Goal: Task Accomplishment & Management: Use online tool/utility

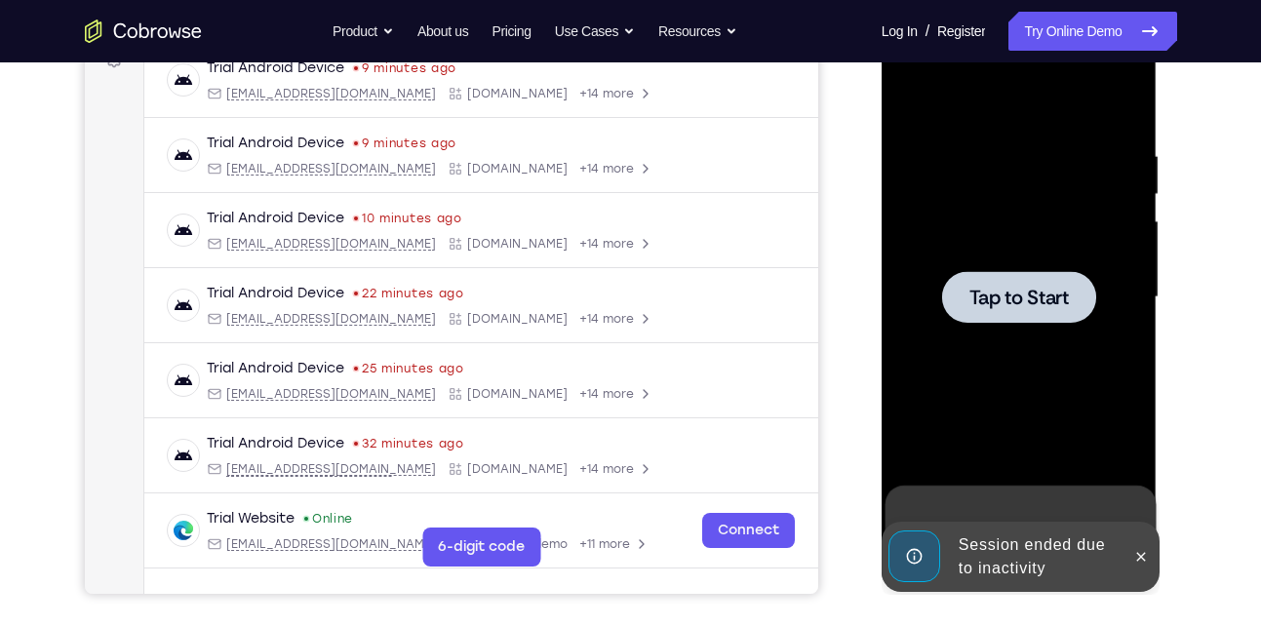
click at [1011, 291] on span "Tap to Start" at bounding box center [1018, 297] width 99 height 19
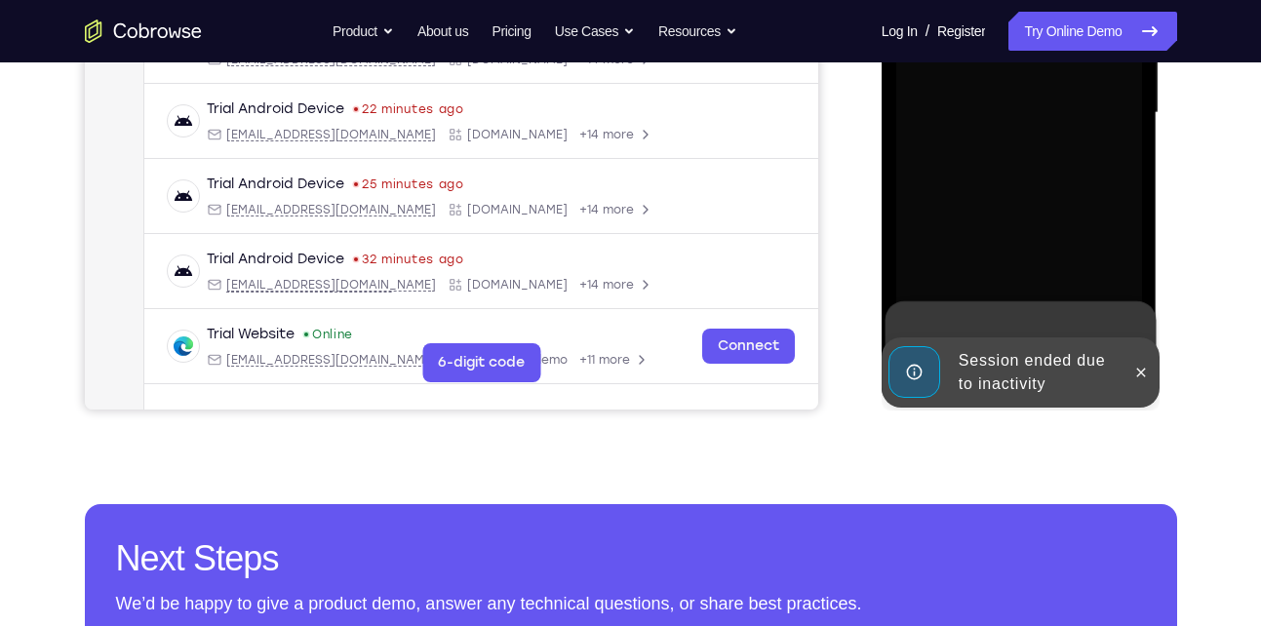
scroll to position [499, 0]
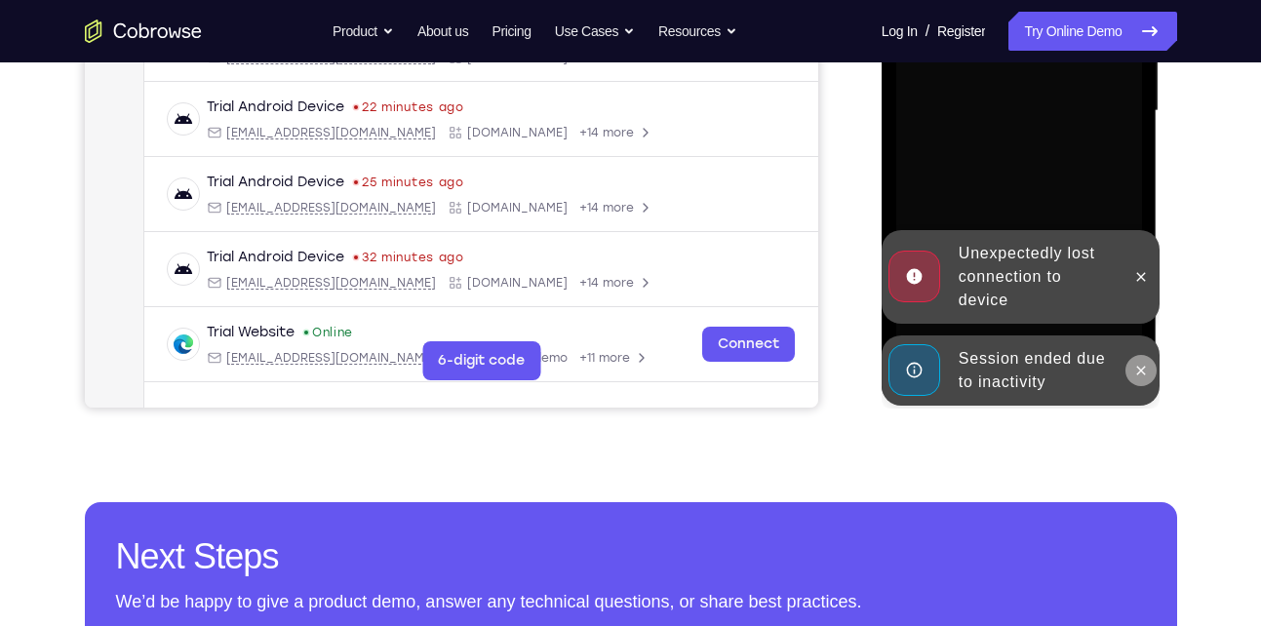
click at [1139, 369] on icon at bounding box center [1141, 370] width 9 height 9
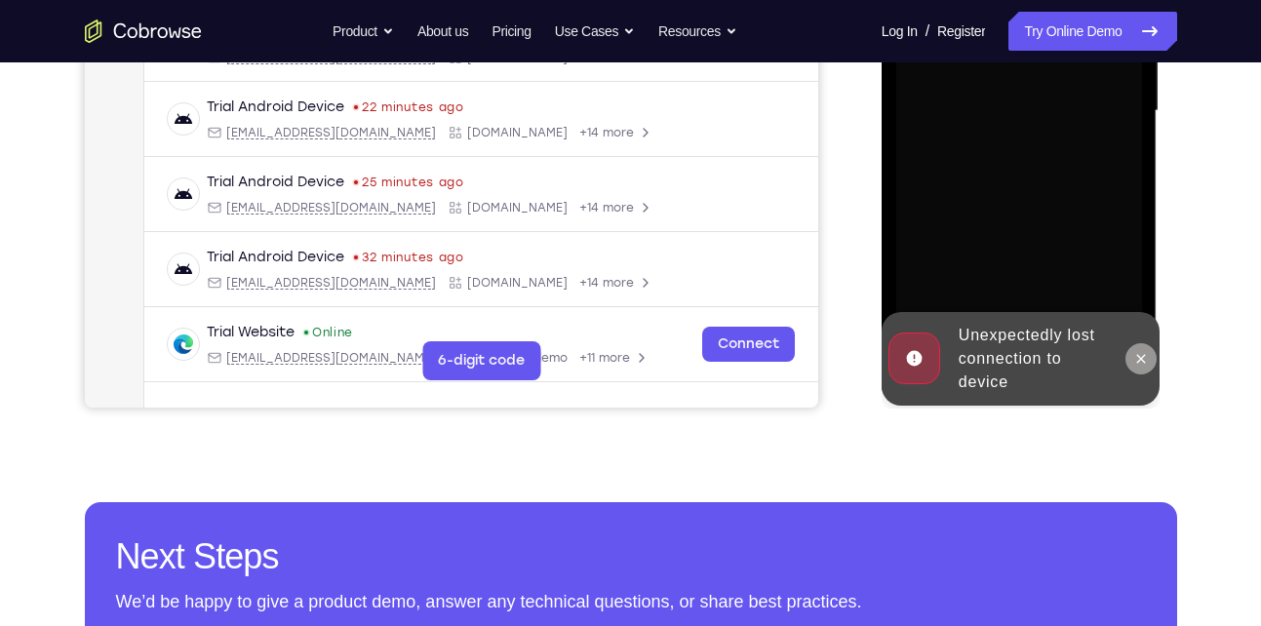
click at [1139, 358] on icon at bounding box center [1141, 359] width 16 height 16
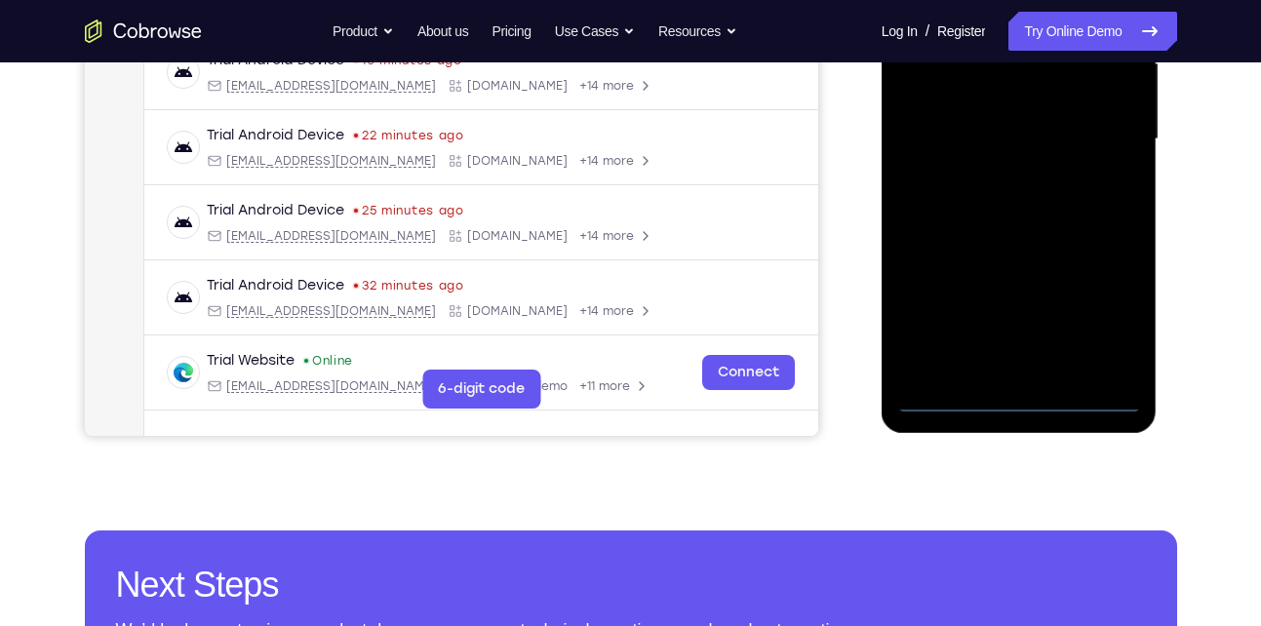
scroll to position [473, 0]
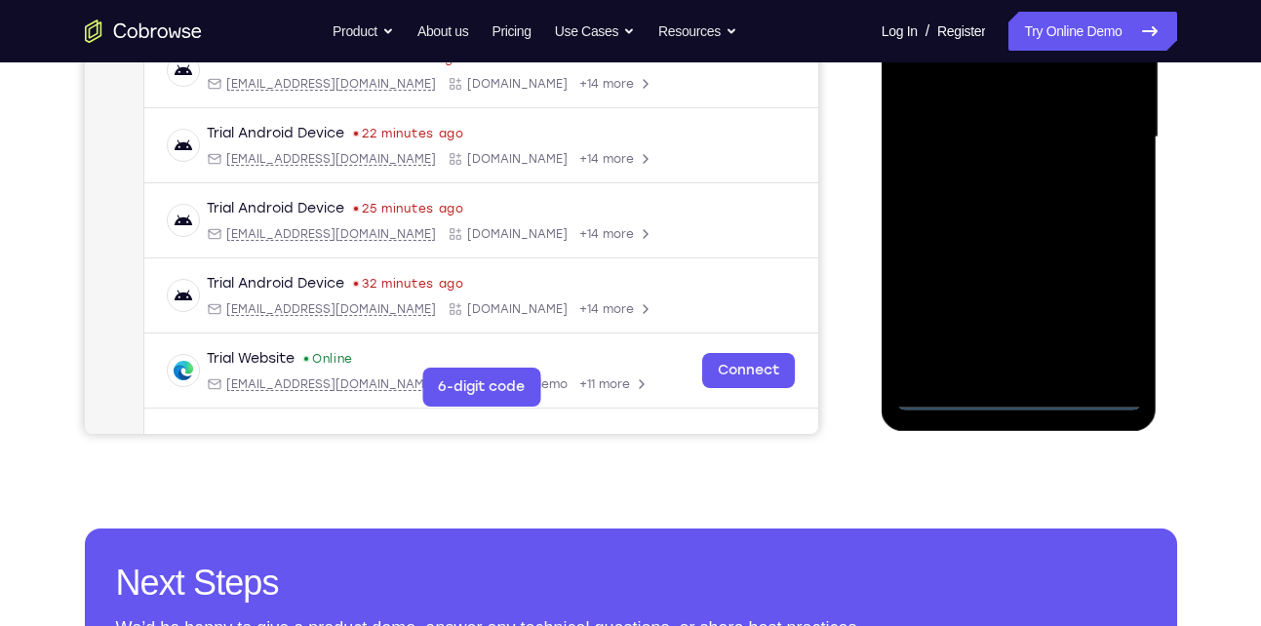
click at [1025, 400] on div at bounding box center [1019, 137] width 246 height 546
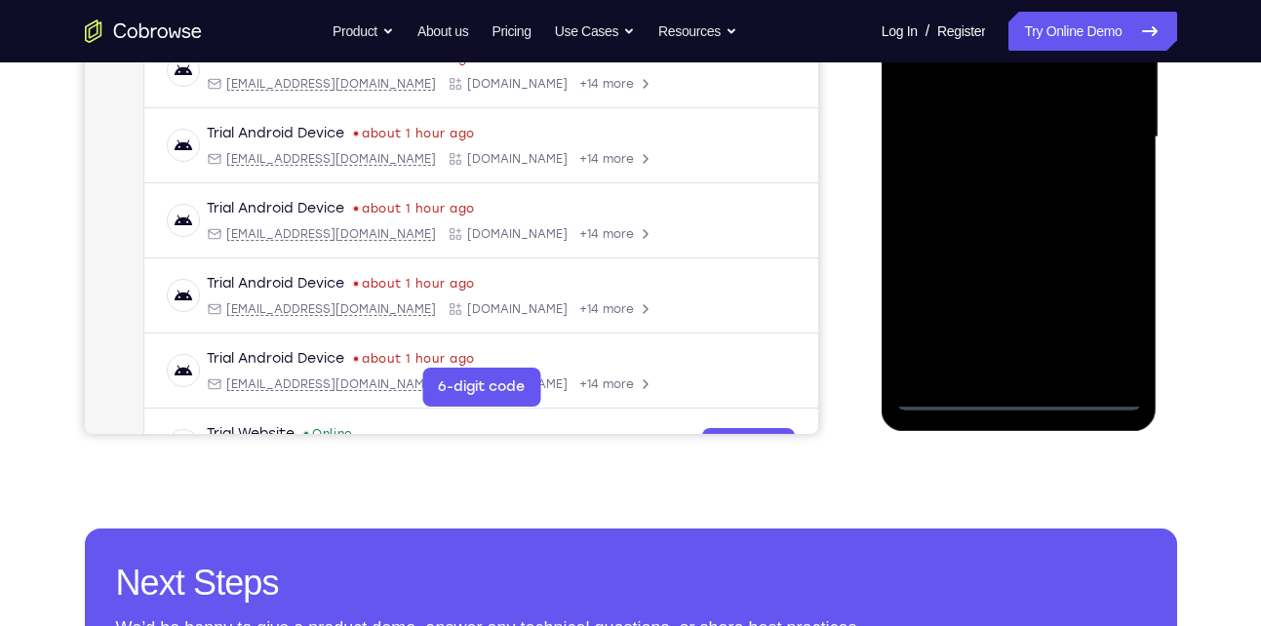
scroll to position [323, 0]
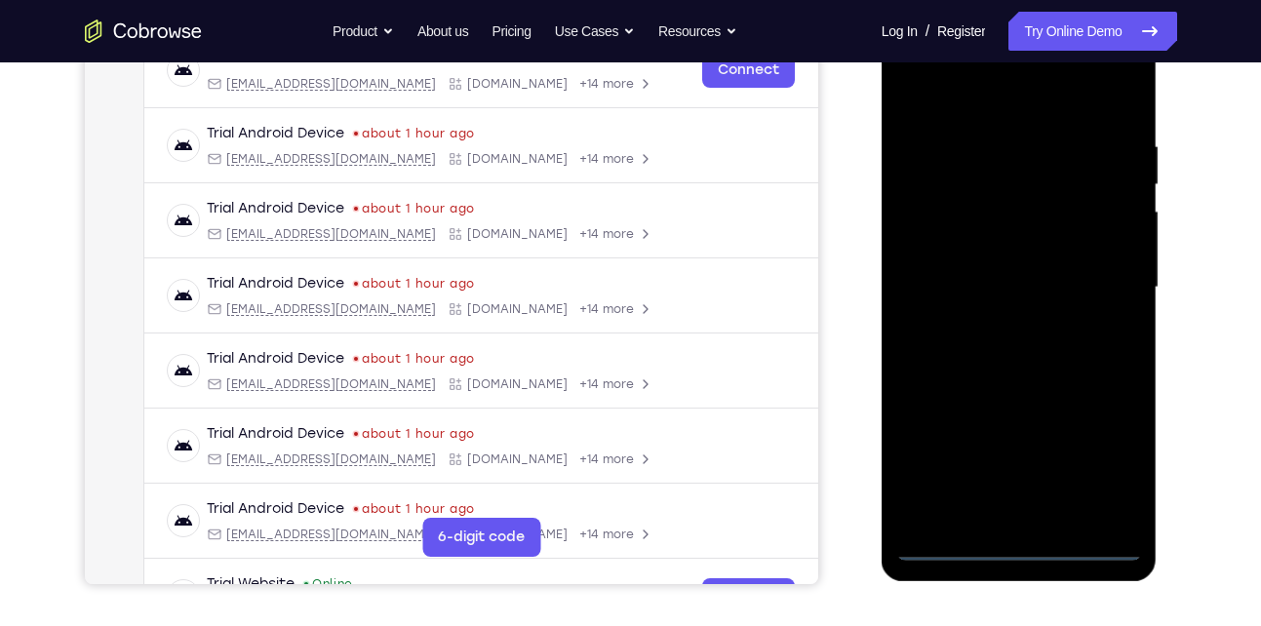
click at [1106, 449] on div at bounding box center [1019, 288] width 246 height 546
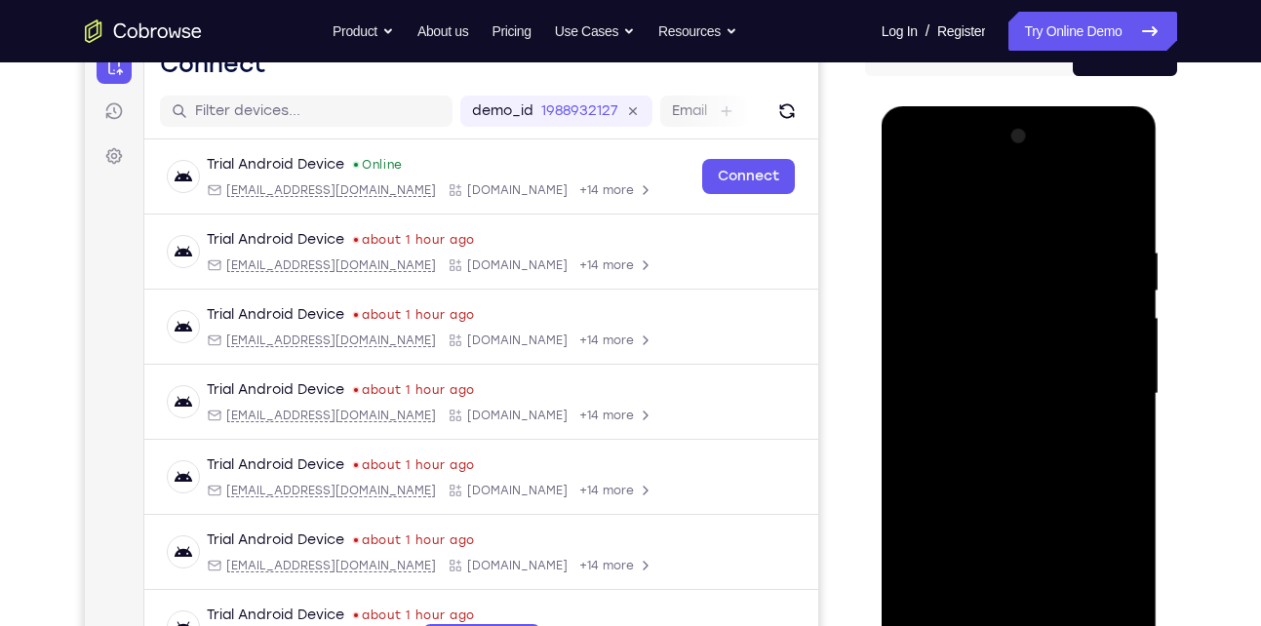
scroll to position [217, 0]
click at [966, 205] on div at bounding box center [1019, 393] width 246 height 546
click at [1105, 391] on div at bounding box center [1019, 393] width 246 height 546
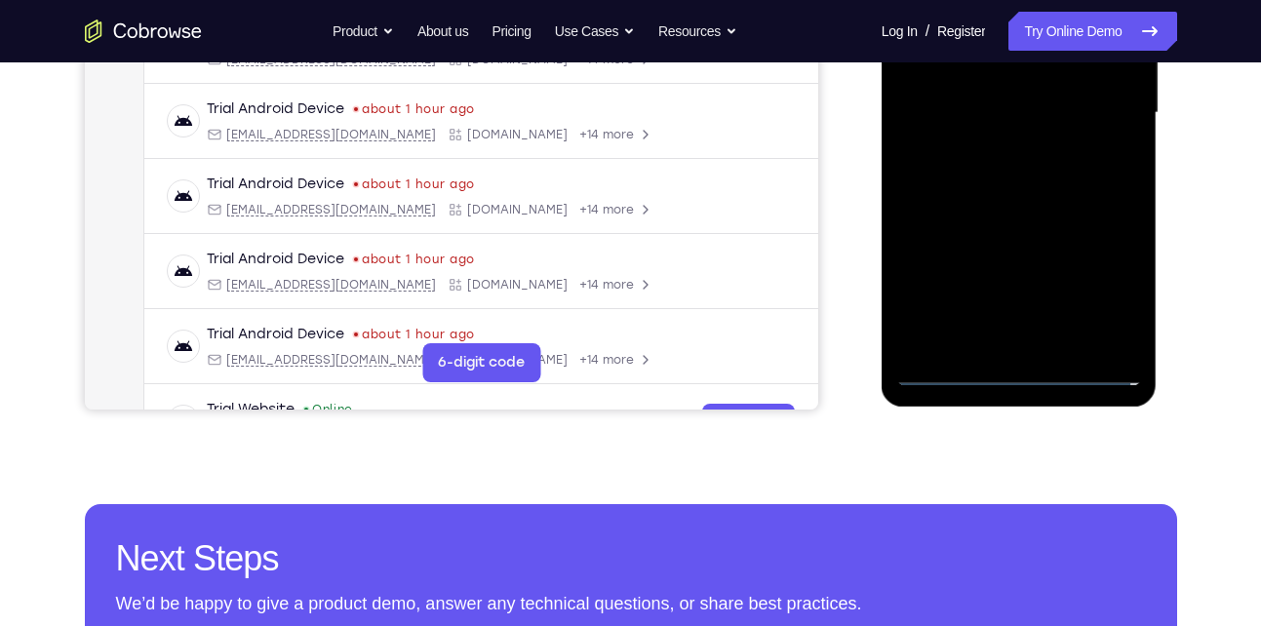
scroll to position [499, 0]
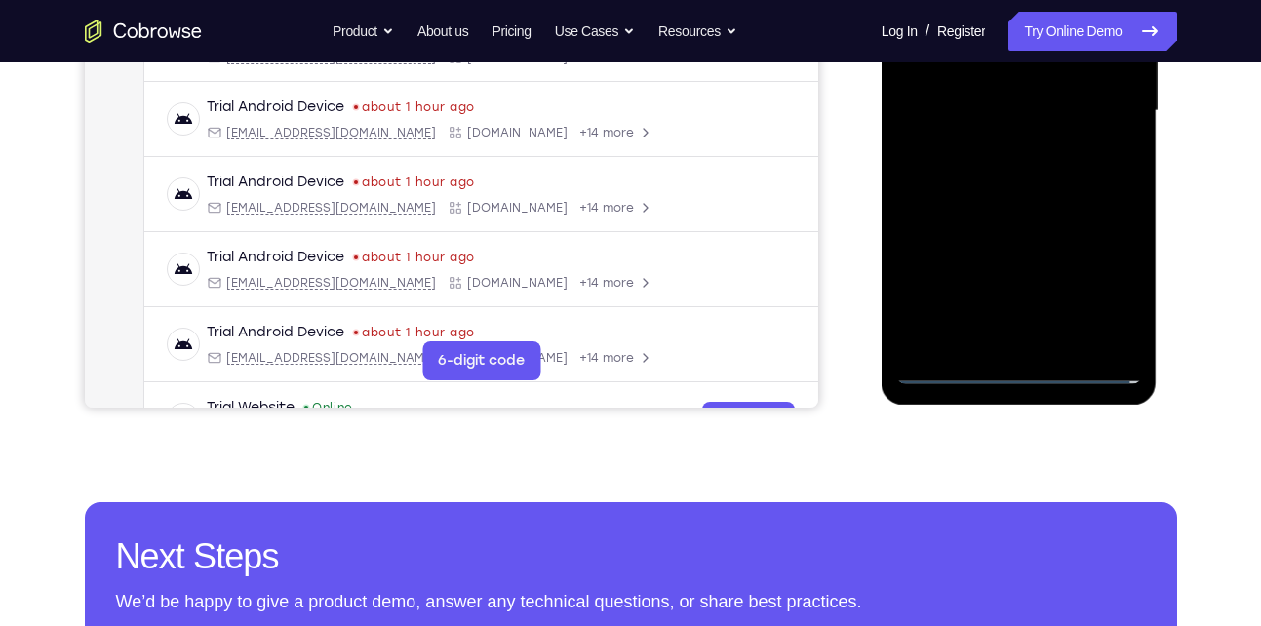
click at [1003, 343] on div at bounding box center [1019, 111] width 246 height 546
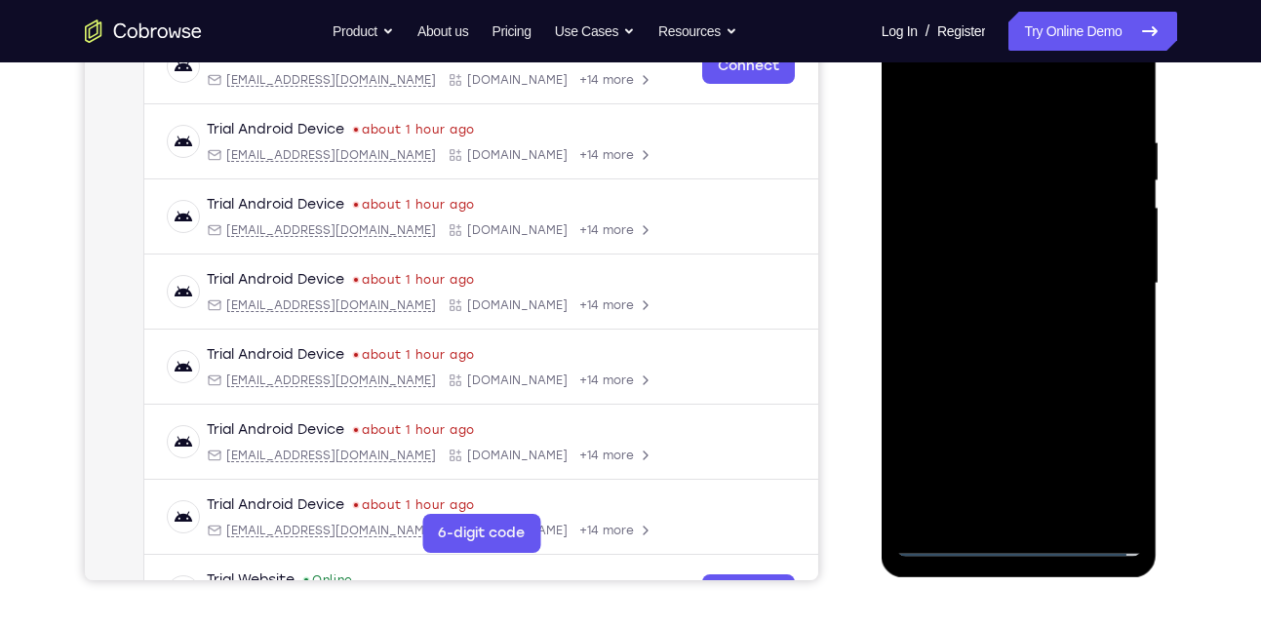
click at [1003, 273] on div at bounding box center [1019, 284] width 246 height 546
click at [955, 241] on div at bounding box center [1019, 284] width 246 height 546
click at [969, 285] on div at bounding box center [1019, 284] width 246 height 546
click at [987, 345] on div at bounding box center [1019, 284] width 246 height 546
click at [1035, 334] on div at bounding box center [1019, 284] width 246 height 546
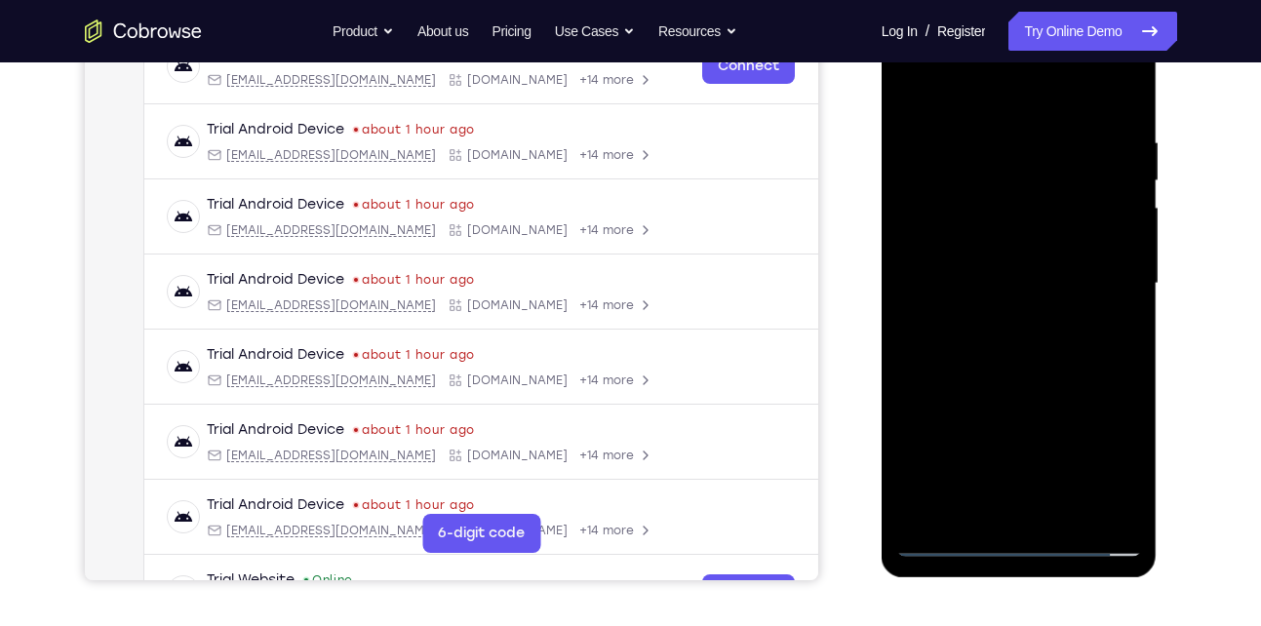
click at [1098, 91] on div at bounding box center [1019, 284] width 246 height 546
click at [1003, 344] on div at bounding box center [1019, 284] width 246 height 546
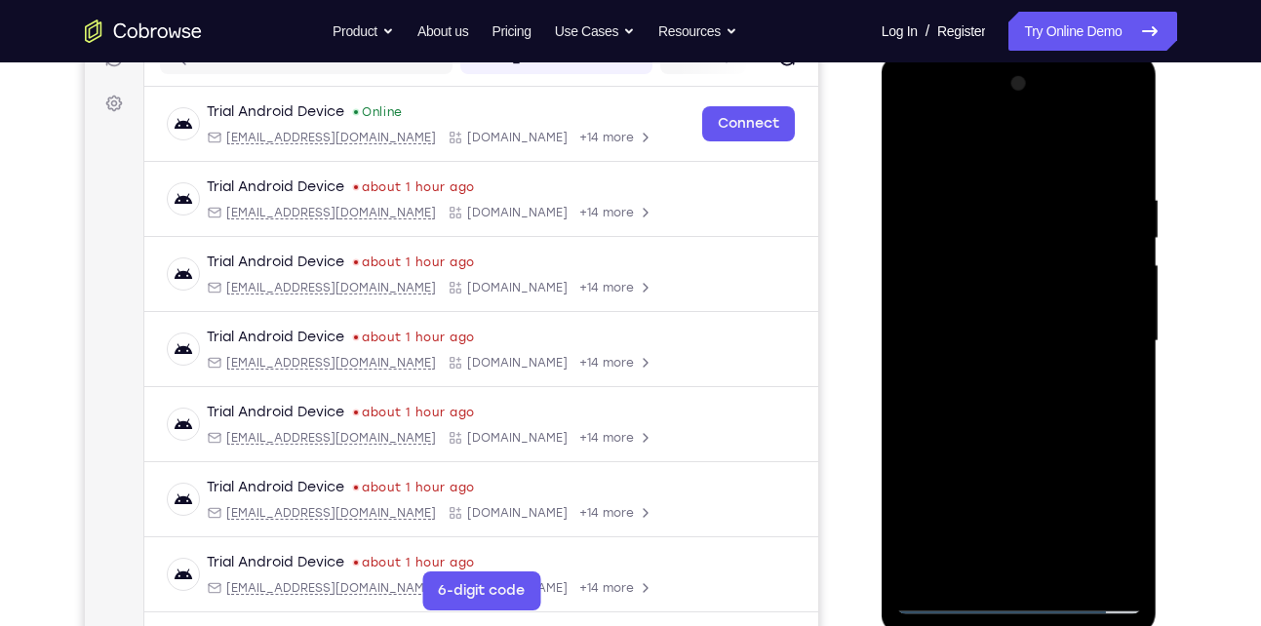
click at [1106, 152] on div at bounding box center [1019, 341] width 246 height 546
click at [1018, 424] on div at bounding box center [1019, 341] width 246 height 546
drag, startPoint x: 998, startPoint y: 376, endPoint x: 1040, endPoint y: 266, distance: 117.9
click at [1040, 266] on div at bounding box center [1019, 341] width 246 height 546
drag, startPoint x: 982, startPoint y: 409, endPoint x: 1011, endPoint y: 312, distance: 101.8
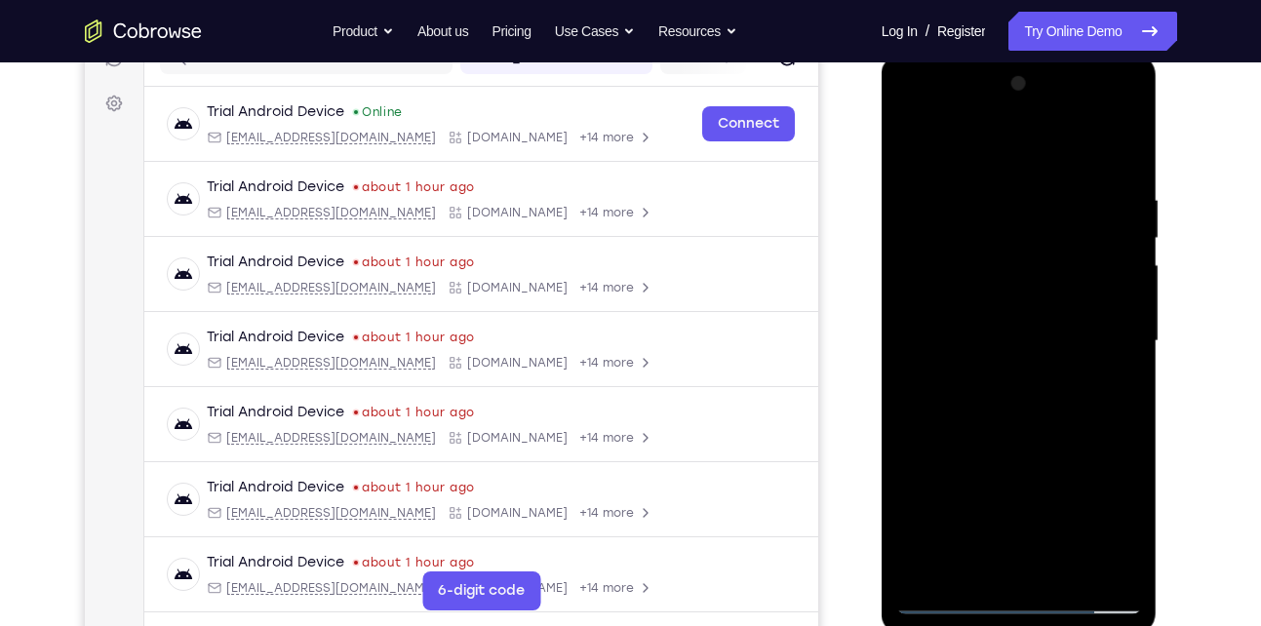
click at [1011, 312] on div at bounding box center [1019, 341] width 246 height 546
drag, startPoint x: 1010, startPoint y: 245, endPoint x: 1002, endPoint y: 366, distance: 121.1
click at [1002, 366] on div at bounding box center [1019, 341] width 246 height 546
click at [958, 166] on div at bounding box center [1019, 341] width 246 height 546
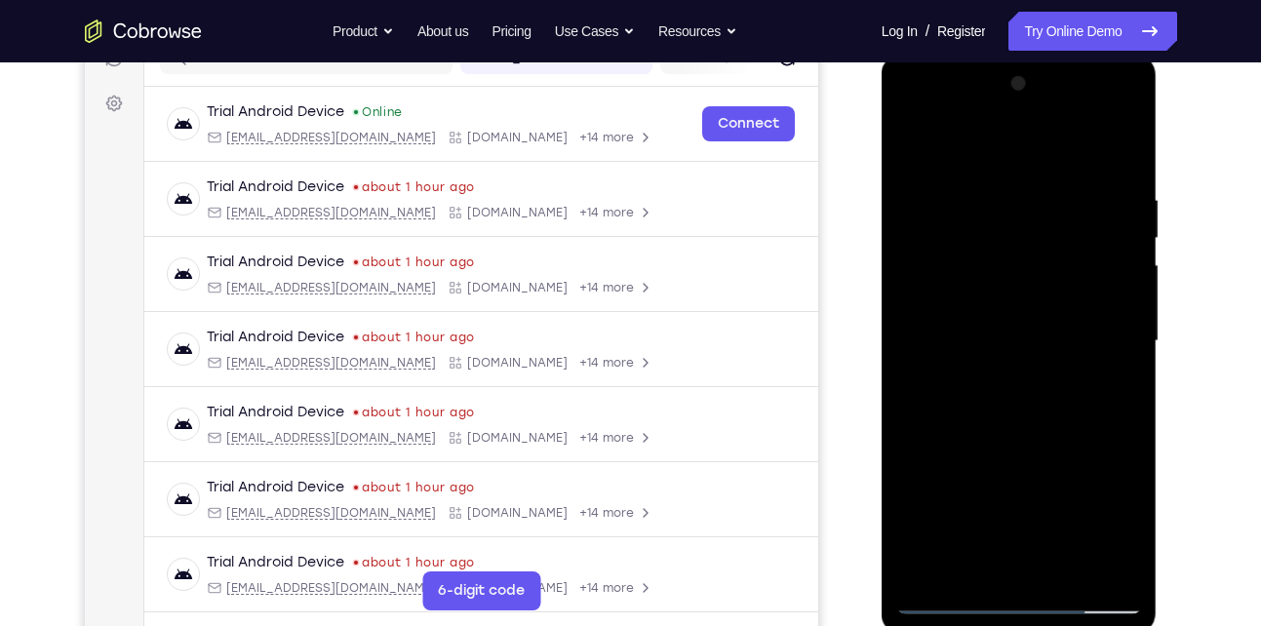
click at [1101, 267] on div at bounding box center [1019, 341] width 246 height 546
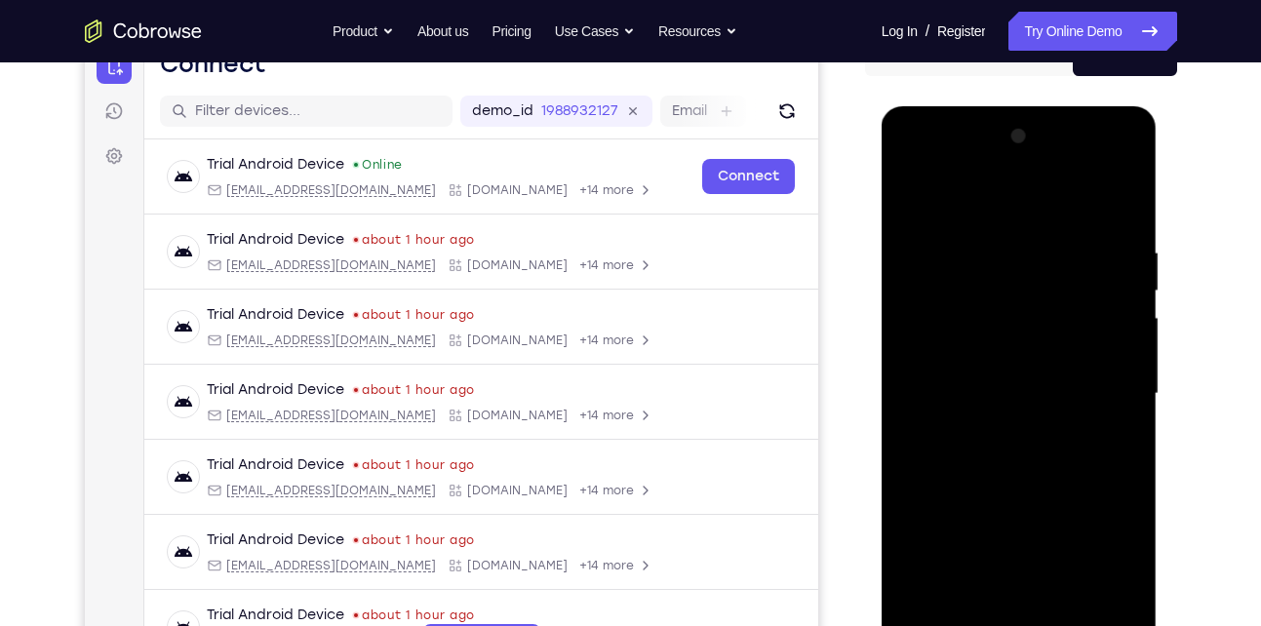
click at [1103, 324] on div at bounding box center [1019, 394] width 246 height 546
click at [1029, 443] on div at bounding box center [1019, 394] width 246 height 546
drag, startPoint x: 1046, startPoint y: 289, endPoint x: 1082, endPoint y: 563, distance: 276.3
click at [1082, 563] on div at bounding box center [1019, 394] width 246 height 546
drag, startPoint x: 1029, startPoint y: 275, endPoint x: 1035, endPoint y: 563, distance: 287.7
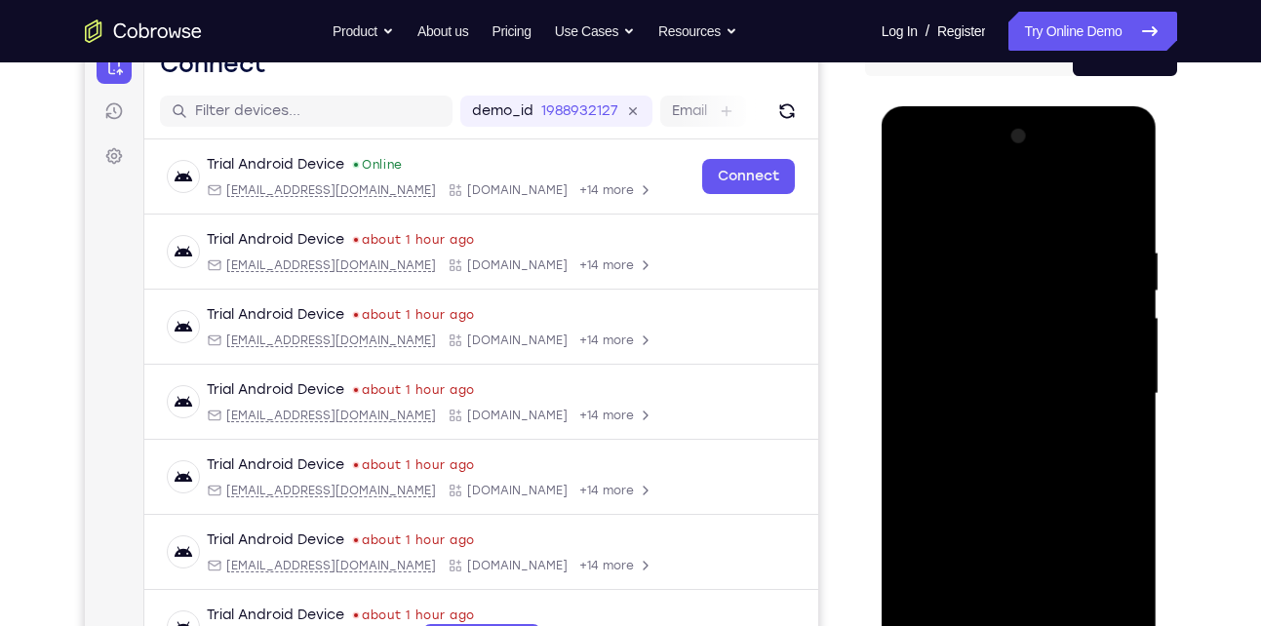
click at [1035, 563] on div at bounding box center [1019, 394] width 246 height 546
drag, startPoint x: 1038, startPoint y: 282, endPoint x: 1039, endPoint y: 517, distance: 235.0
click at [1039, 517] on div at bounding box center [1019, 394] width 246 height 546
drag, startPoint x: 1043, startPoint y: 300, endPoint x: 1030, endPoint y: 563, distance: 262.6
click at [1030, 563] on div at bounding box center [1019, 394] width 246 height 546
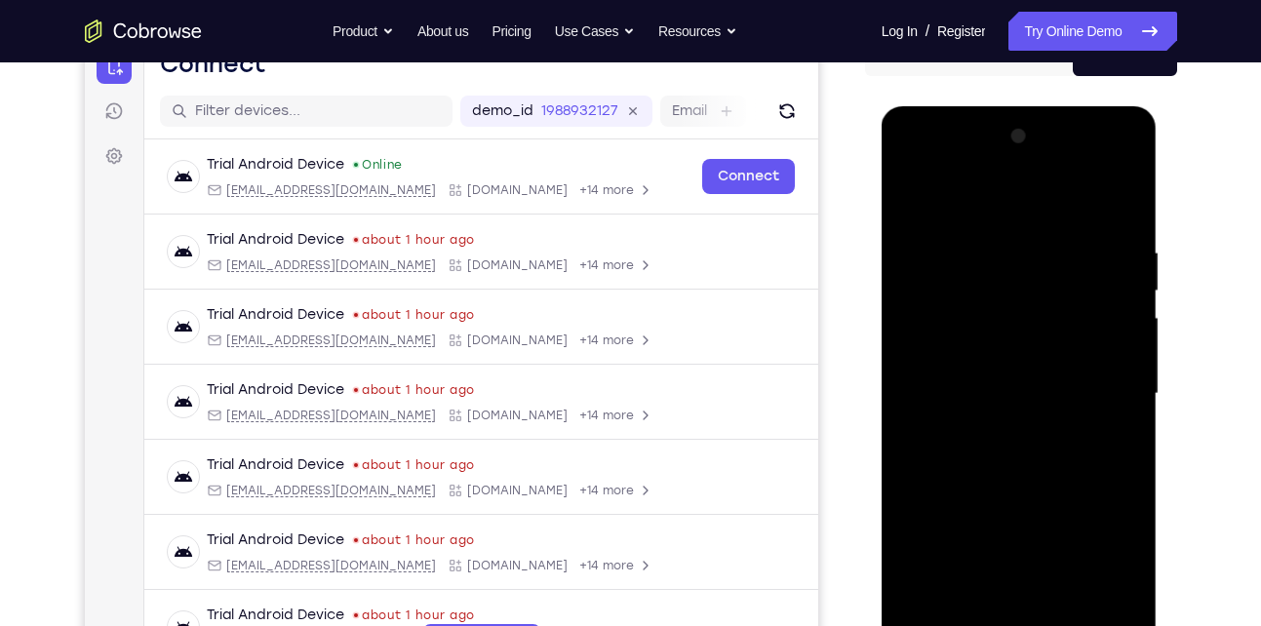
drag, startPoint x: 1029, startPoint y: 311, endPoint x: 1035, endPoint y: 559, distance: 247.7
click at [1035, 559] on div at bounding box center [1019, 394] width 246 height 546
drag, startPoint x: 1040, startPoint y: 300, endPoint x: 1058, endPoint y: 486, distance: 187.0
click at [1058, 486] on div at bounding box center [1019, 394] width 246 height 546
drag, startPoint x: 1039, startPoint y: 241, endPoint x: 1053, endPoint y: 439, distance: 198.4
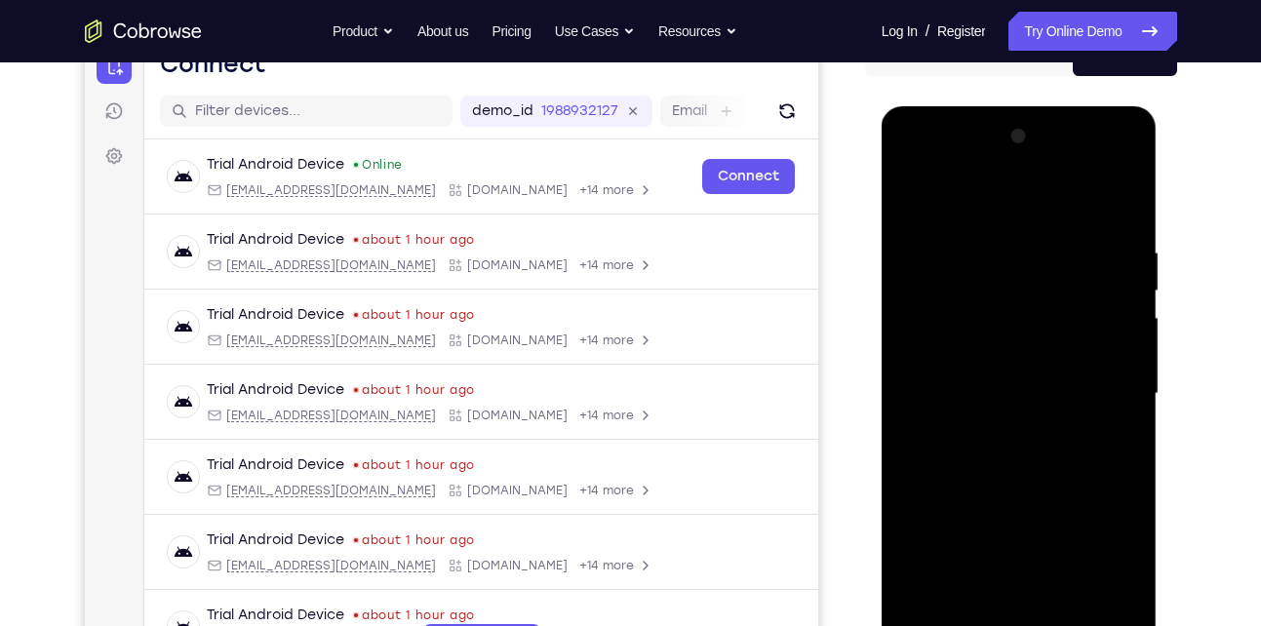
click at [1068, 552] on div at bounding box center [1019, 394] width 246 height 546
drag, startPoint x: 1047, startPoint y: 270, endPoint x: 964, endPoint y: 331, distance: 103.1
click at [1032, 497] on div at bounding box center [1019, 394] width 246 height 546
click at [909, 194] on div at bounding box center [1019, 394] width 246 height 546
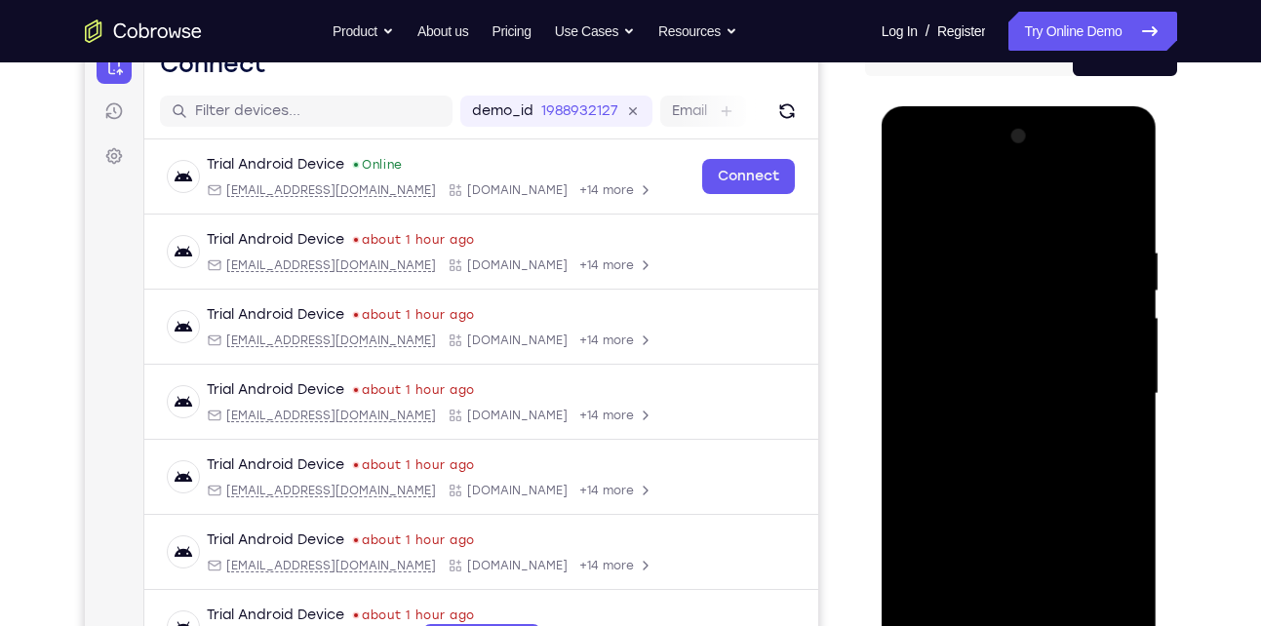
click at [915, 194] on div at bounding box center [1019, 394] width 246 height 546
click at [915, 195] on div at bounding box center [1019, 394] width 246 height 546
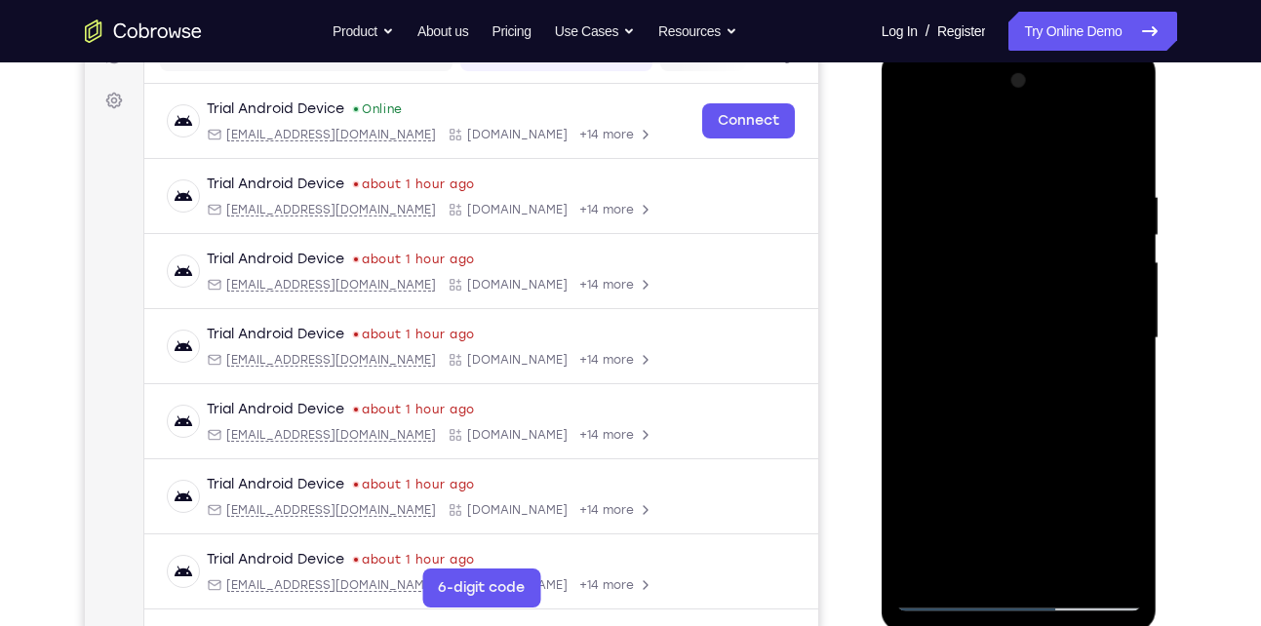
click at [951, 601] on div at bounding box center [1019, 338] width 246 height 546
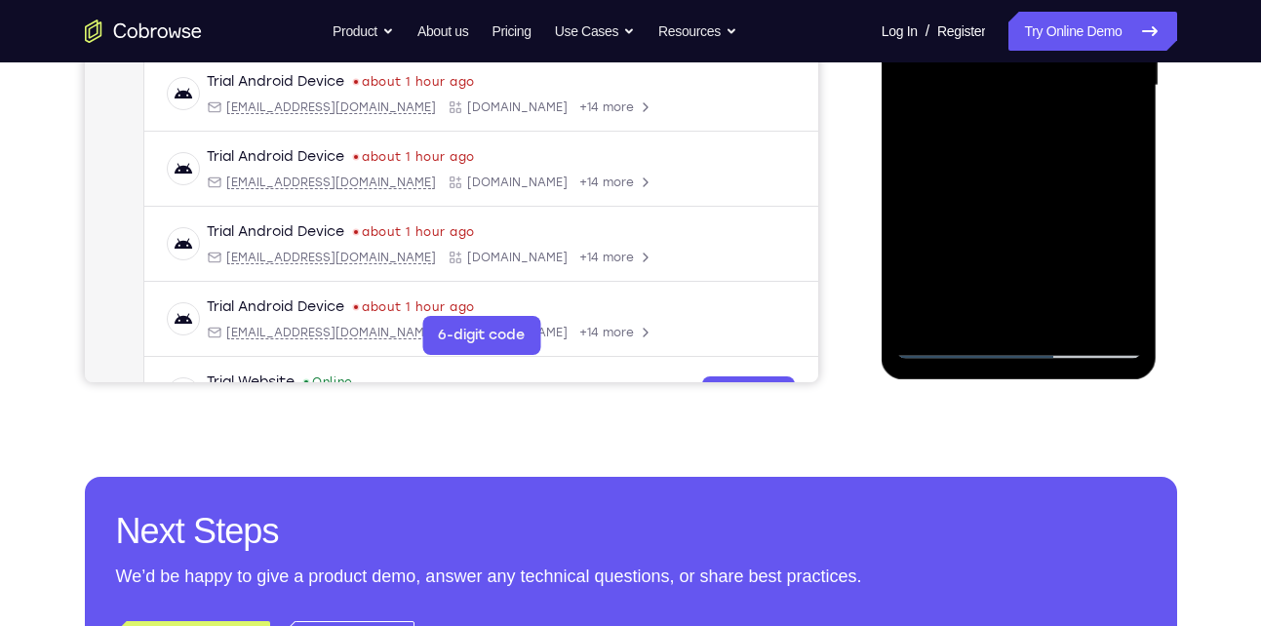
click at [1068, 312] on div at bounding box center [1019, 86] width 246 height 546
click at [949, 343] on div at bounding box center [1019, 86] width 246 height 546
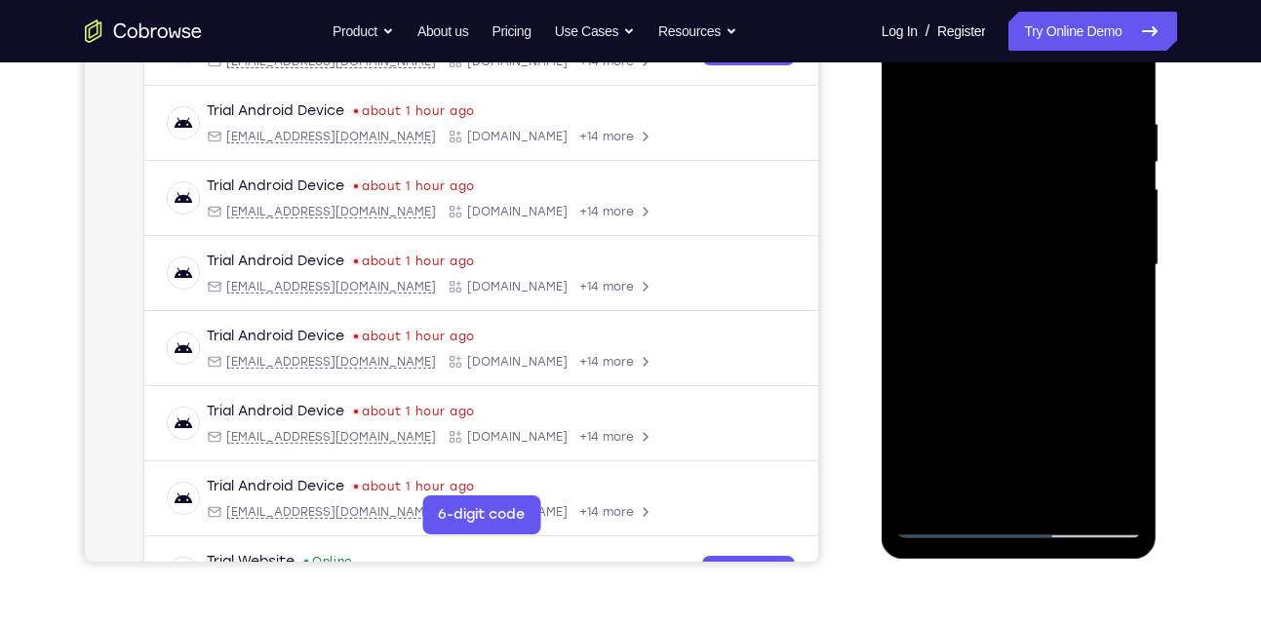
click at [915, 71] on div at bounding box center [1019, 265] width 246 height 546
click at [998, 111] on div at bounding box center [1019, 265] width 246 height 546
click at [1021, 388] on div at bounding box center [1019, 265] width 246 height 546
click at [914, 72] on div at bounding box center [1019, 265] width 246 height 546
drag, startPoint x: 1044, startPoint y: 176, endPoint x: 1035, endPoint y: 328, distance: 151.4
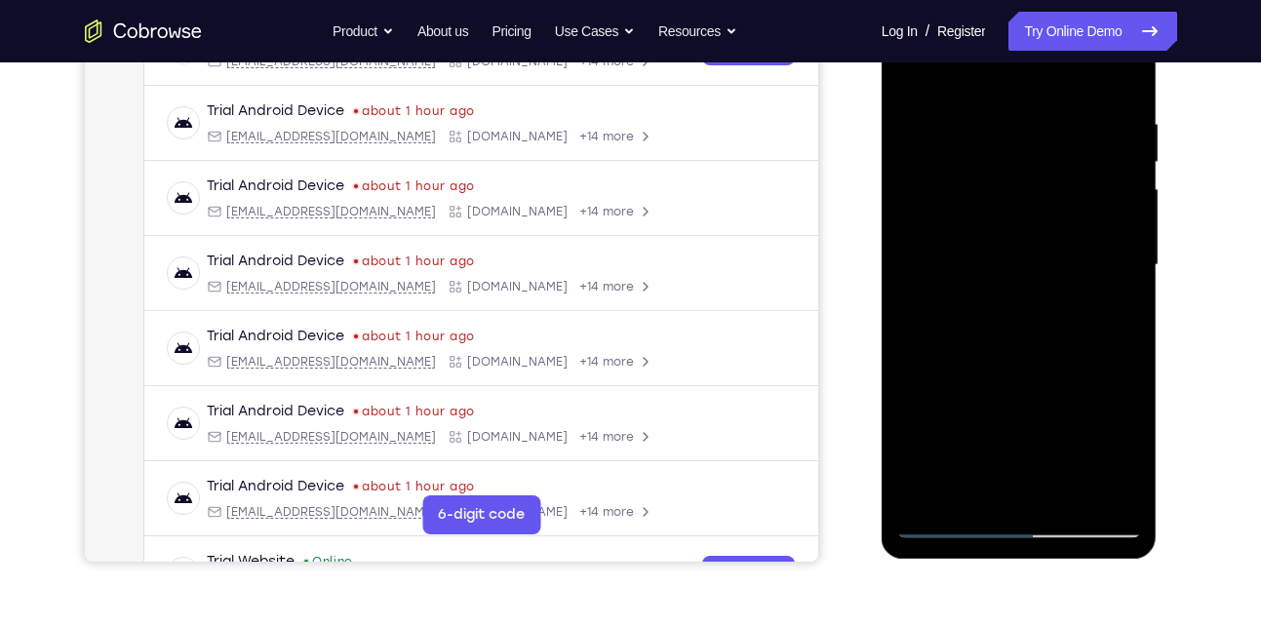
click at [1035, 328] on div at bounding box center [1019, 265] width 246 height 546
click at [967, 498] on div at bounding box center [1019, 265] width 246 height 546
click at [985, 69] on div at bounding box center [1019, 265] width 246 height 546
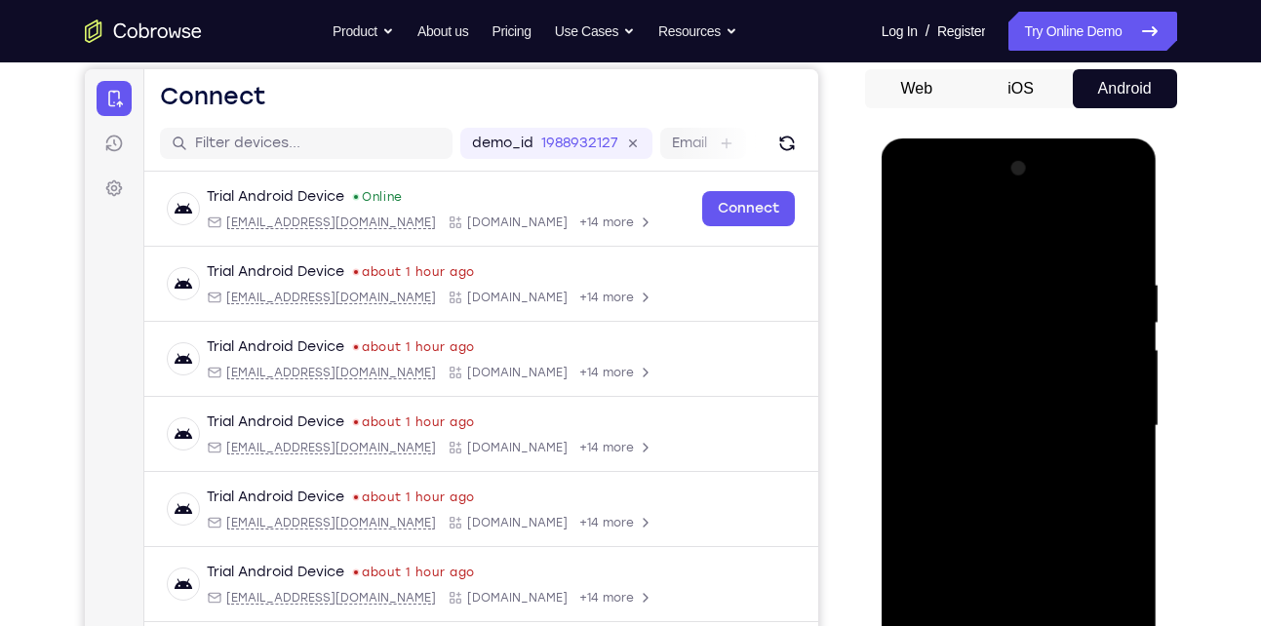
click at [991, 230] on div at bounding box center [1019, 426] width 246 height 546
click at [996, 229] on div at bounding box center [1019, 426] width 246 height 546
click at [985, 257] on div at bounding box center [1019, 426] width 246 height 546
click at [915, 230] on div at bounding box center [1019, 426] width 246 height 546
click at [974, 264] on div at bounding box center [1019, 426] width 246 height 546
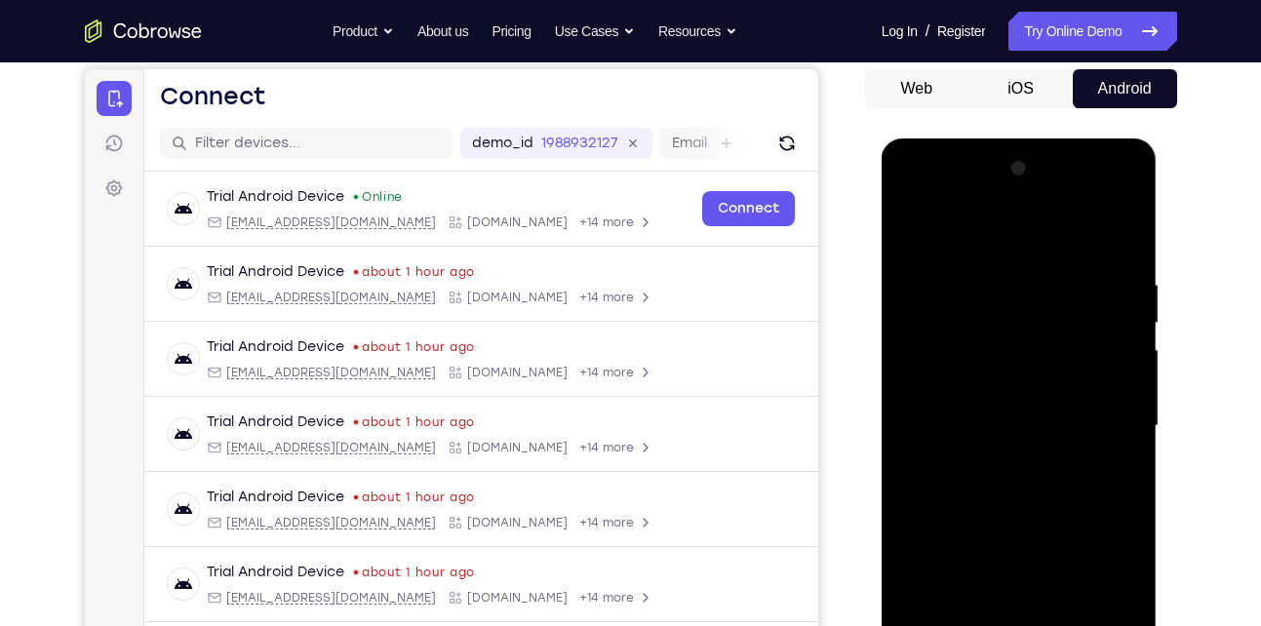
click at [1048, 299] on div at bounding box center [1019, 426] width 246 height 546
click at [1014, 491] on div at bounding box center [1019, 426] width 246 height 546
click at [908, 225] on div at bounding box center [1019, 426] width 246 height 546
click at [1115, 233] on div at bounding box center [1019, 426] width 246 height 546
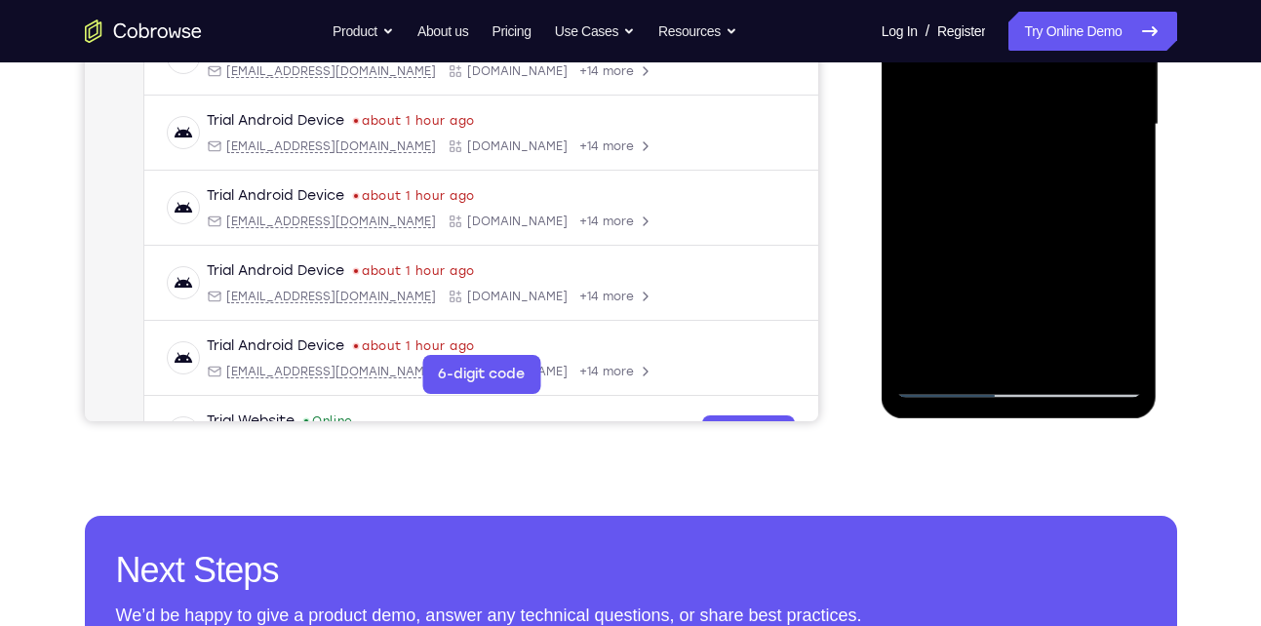
click at [941, 377] on div at bounding box center [1019, 125] width 246 height 546
click at [918, 358] on div at bounding box center [1019, 125] width 246 height 546
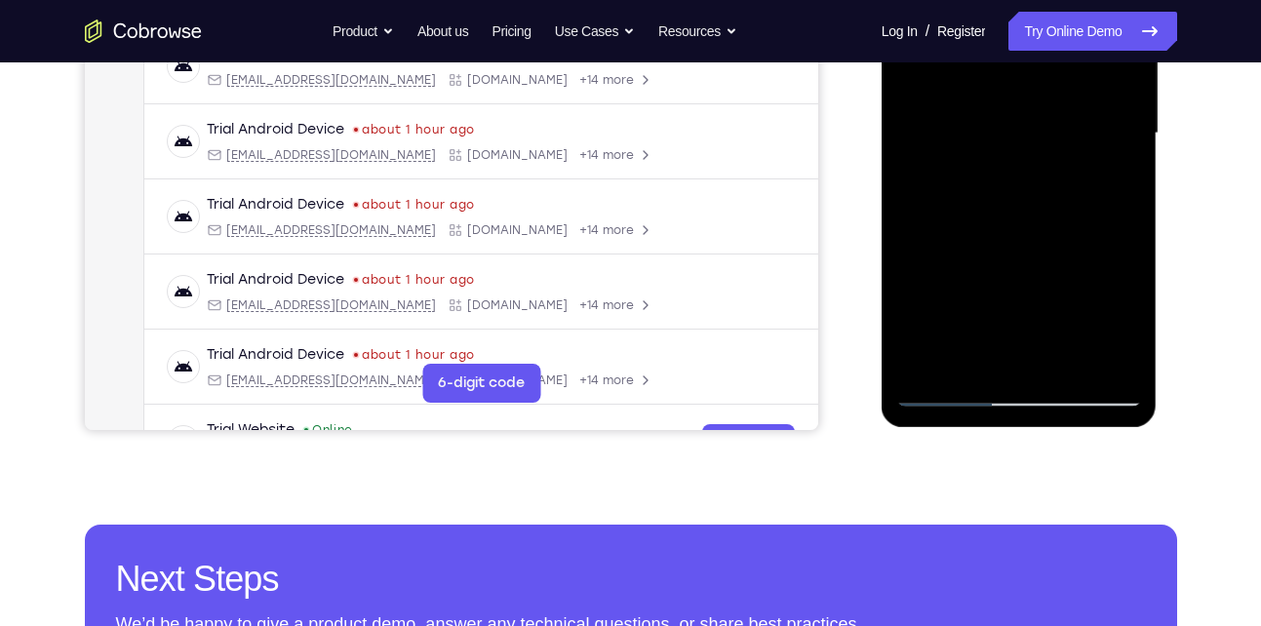
click at [918, 367] on div at bounding box center [1019, 134] width 246 height 546
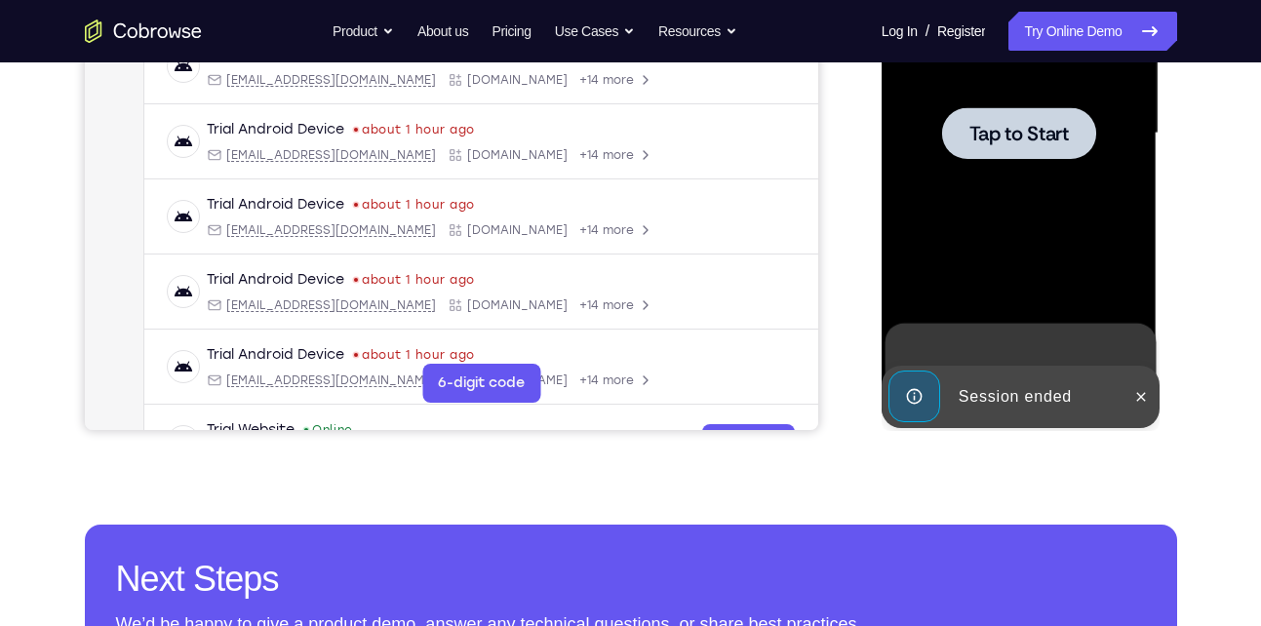
click at [1016, 116] on div at bounding box center [1019, 133] width 154 height 52
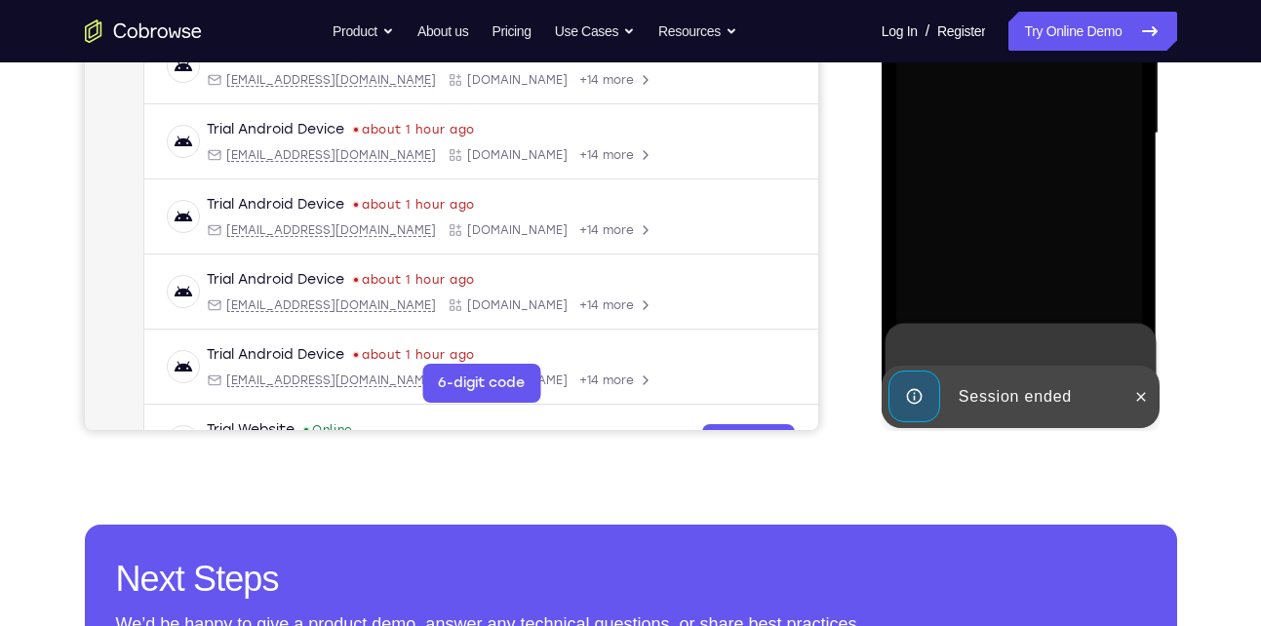
scroll to position [294, 0]
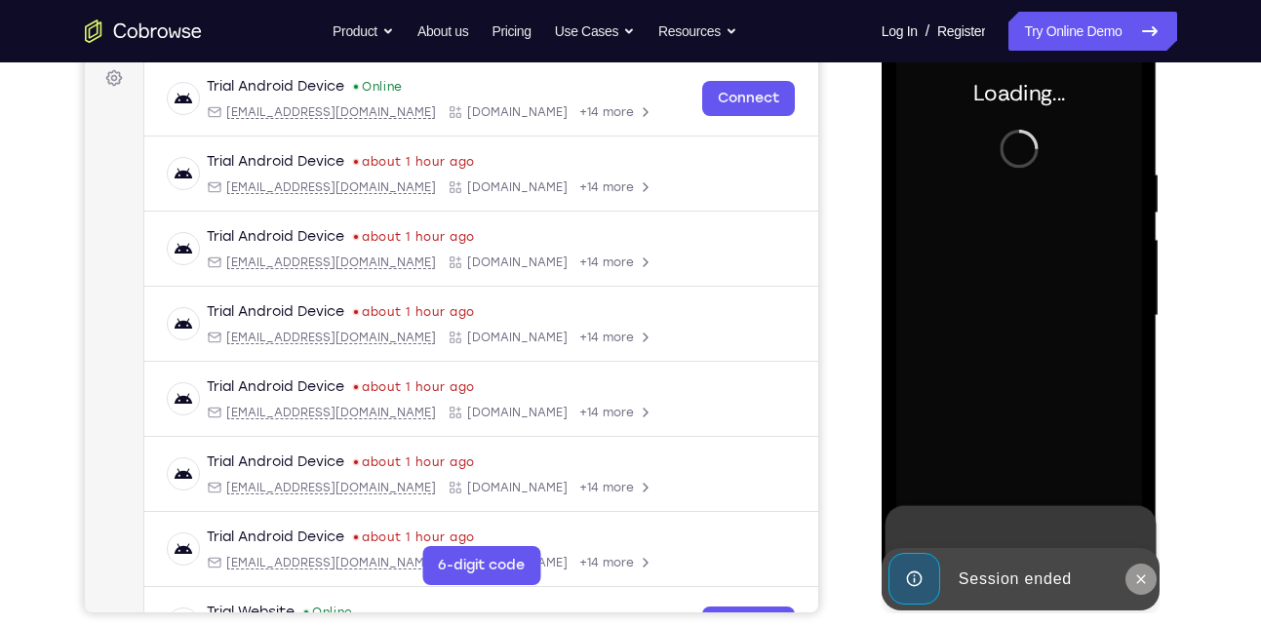
click at [1151, 575] on button at bounding box center [1140, 578] width 31 height 31
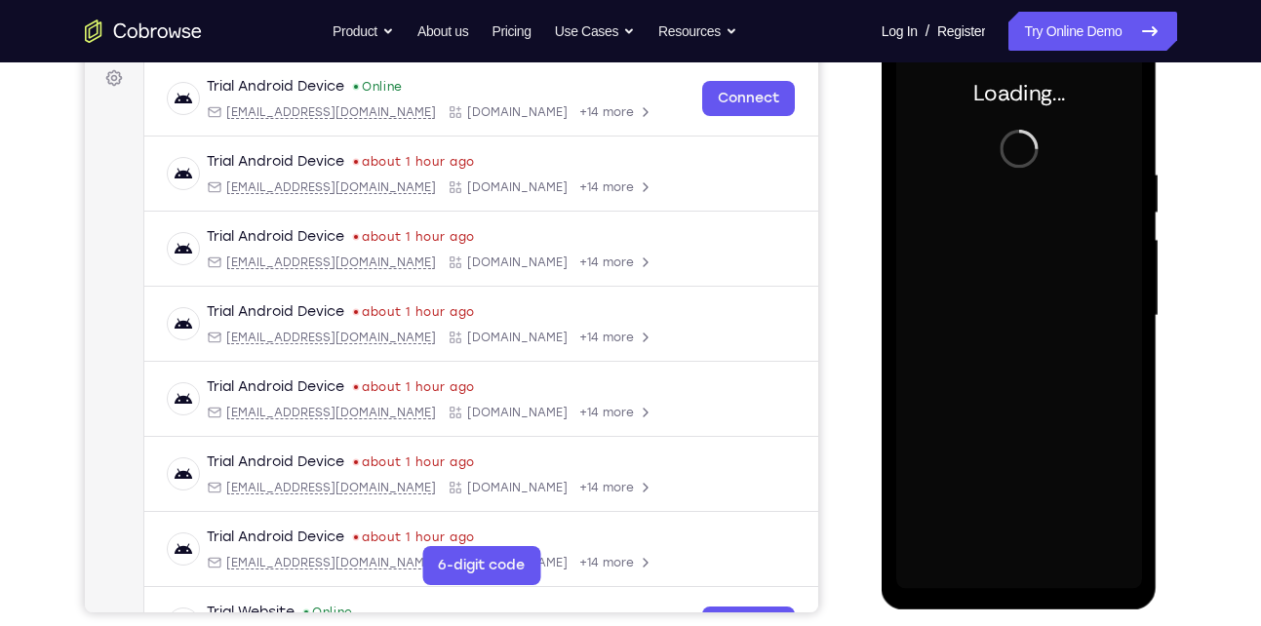
scroll to position [254, 0]
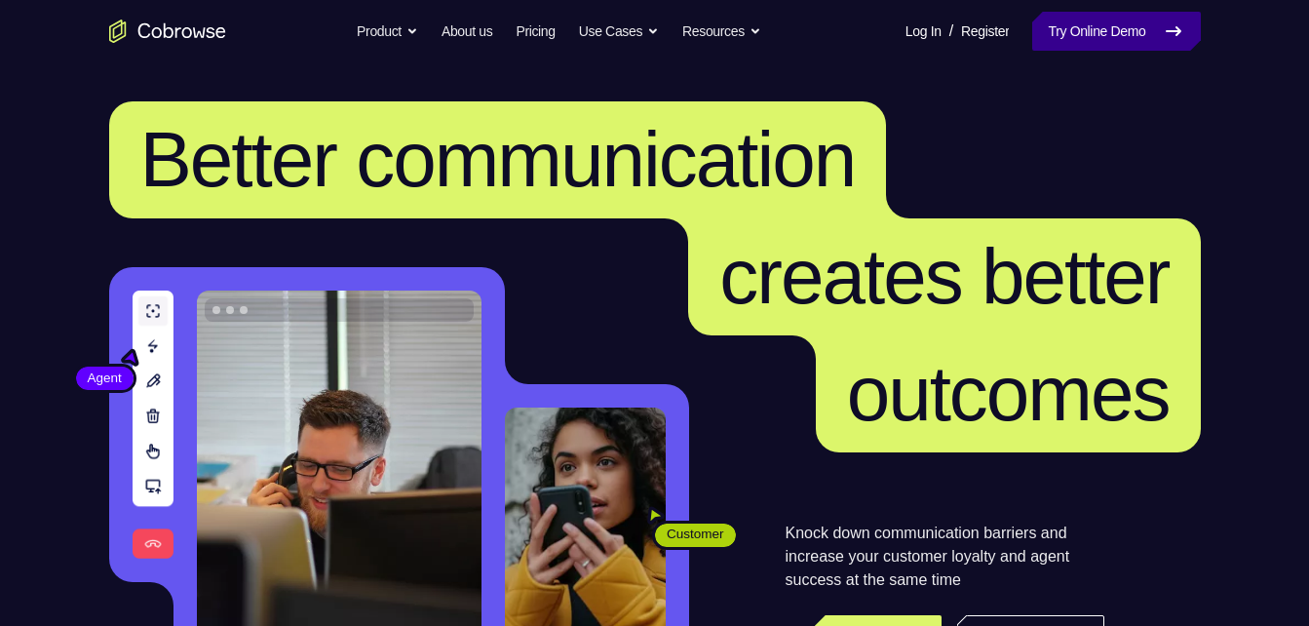
click at [1089, 25] on link "Try Online Demo" at bounding box center [1116, 31] width 168 height 39
click at [1082, 15] on link "Try Online Demo" at bounding box center [1116, 31] width 168 height 39
click at [1199, 21] on link "Try Online Demo" at bounding box center [1116, 31] width 168 height 39
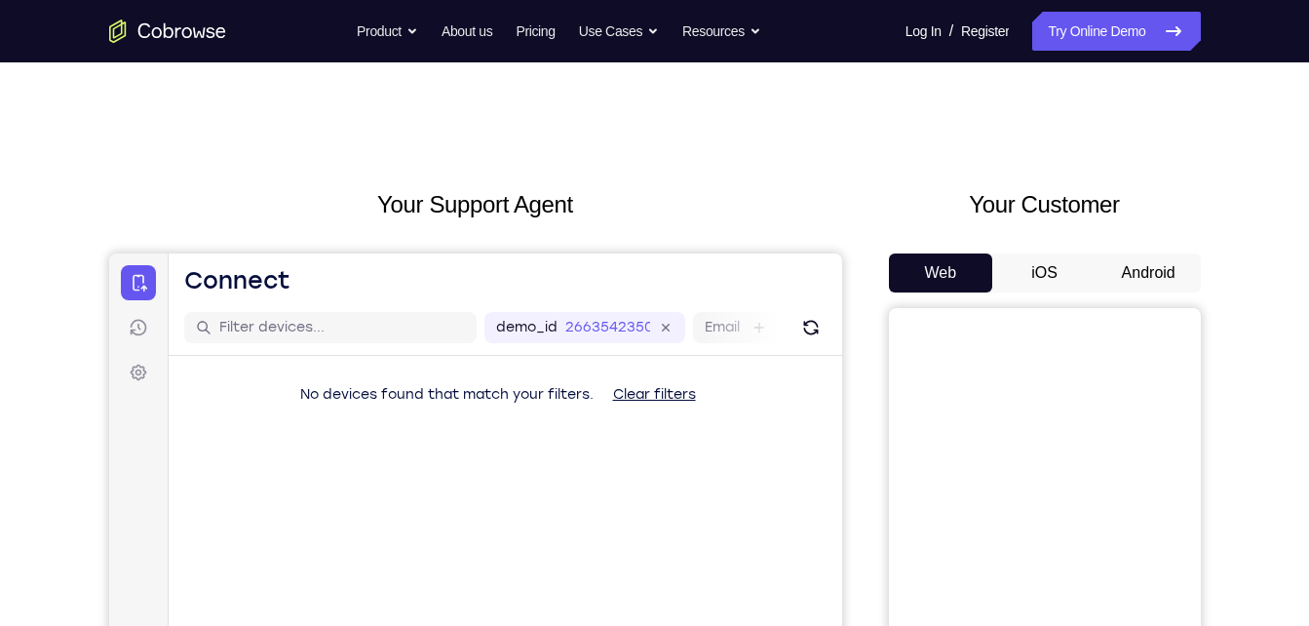
click at [1142, 271] on button "Android" at bounding box center [1149, 272] width 104 height 39
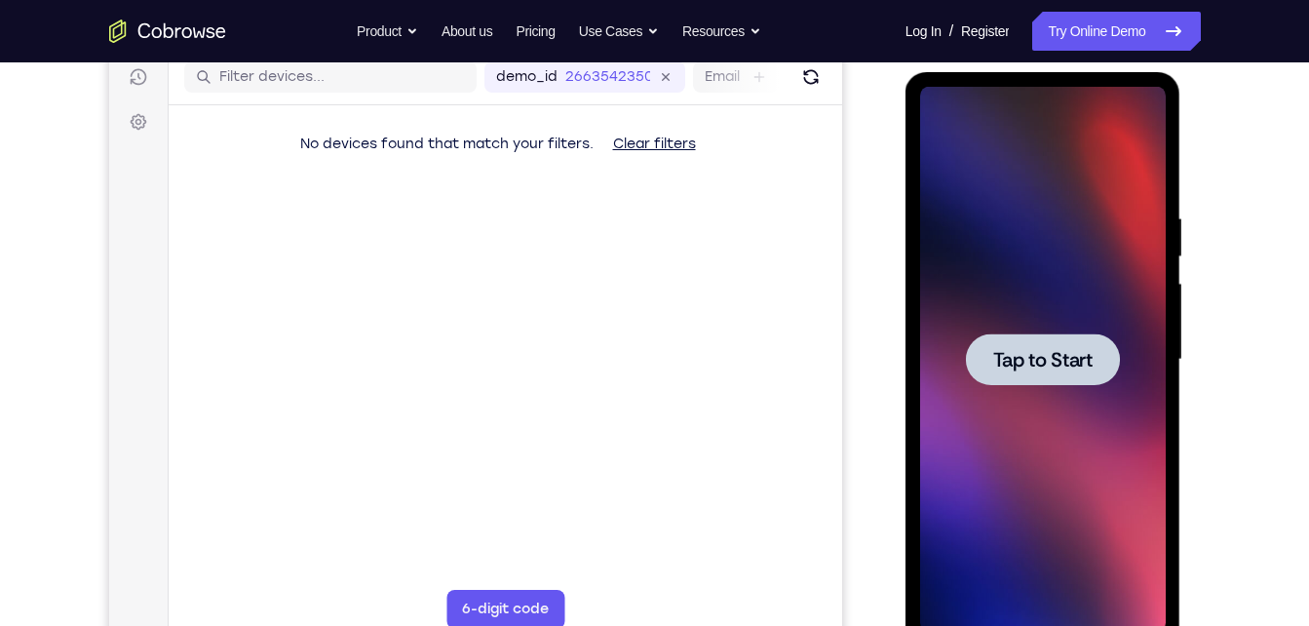
click at [1008, 360] on span "Tap to Start" at bounding box center [1042, 359] width 99 height 19
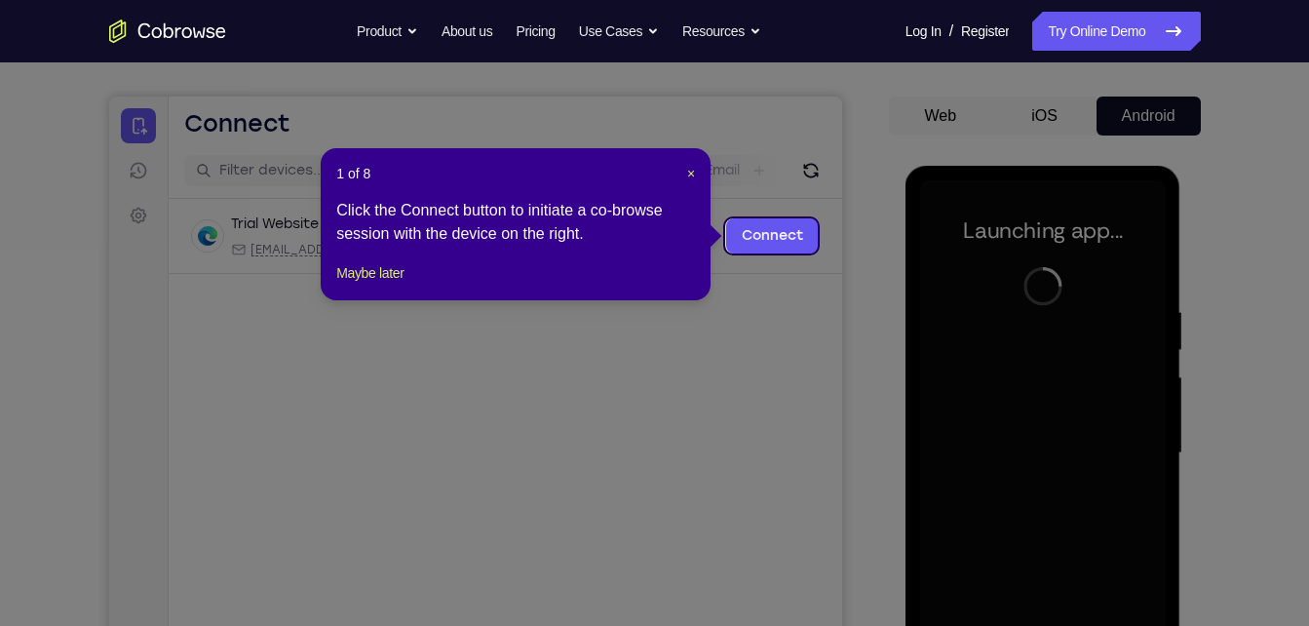
scroll to position [156, 0]
click at [695, 176] on span "×" at bounding box center [691, 175] width 8 height 16
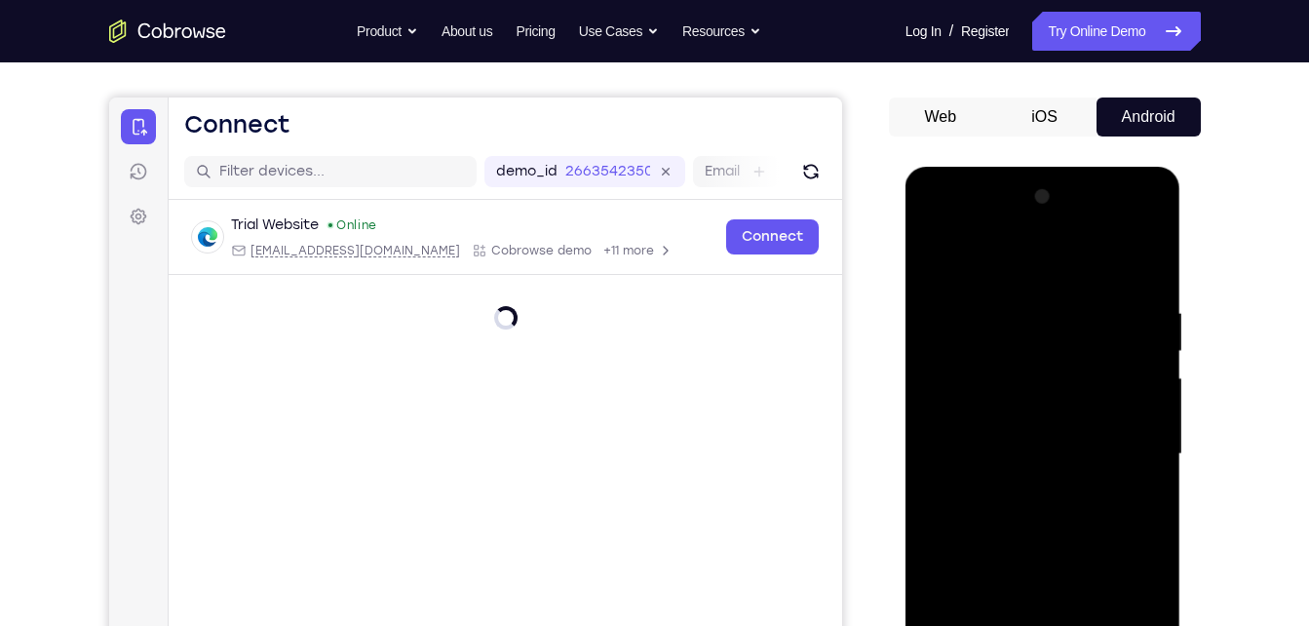
scroll to position [332, 0]
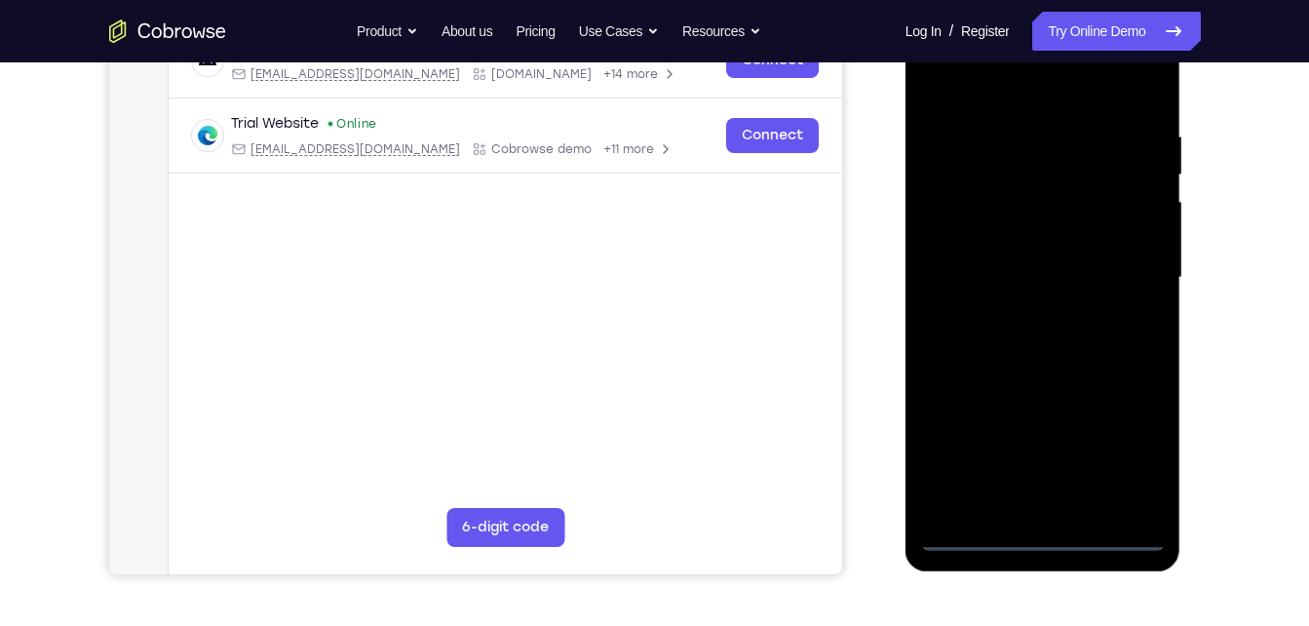
click at [1049, 530] on div at bounding box center [1043, 278] width 246 height 546
click at [1128, 444] on div at bounding box center [1043, 278] width 246 height 546
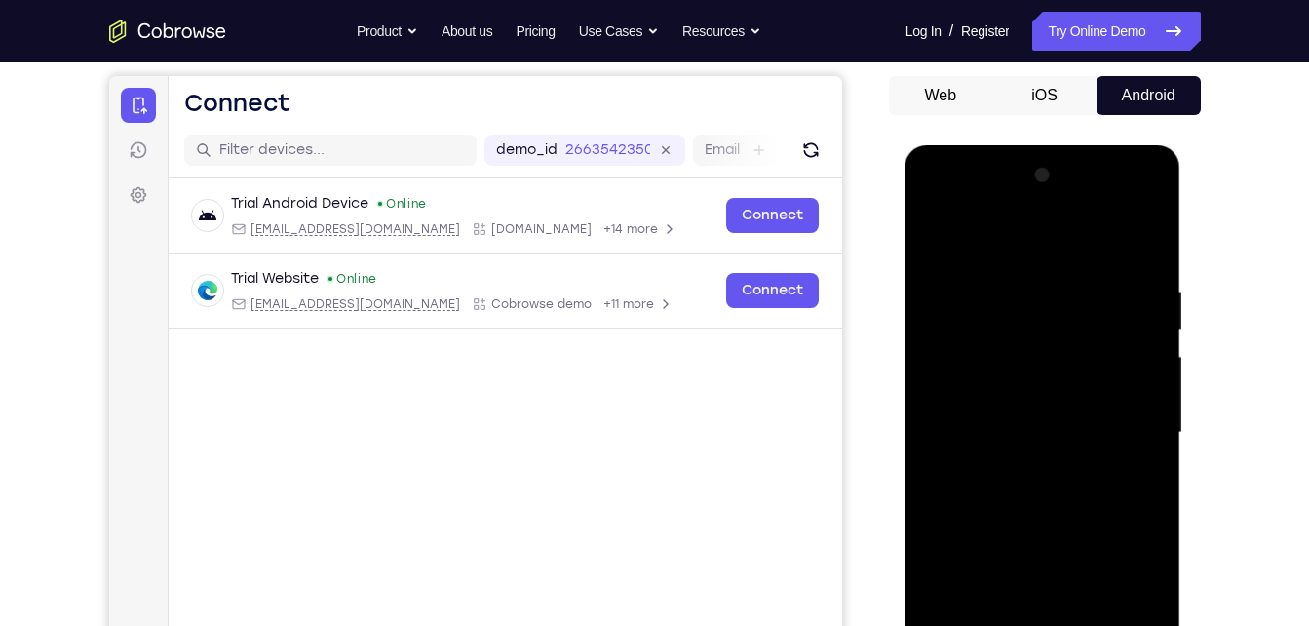
scroll to position [175, 0]
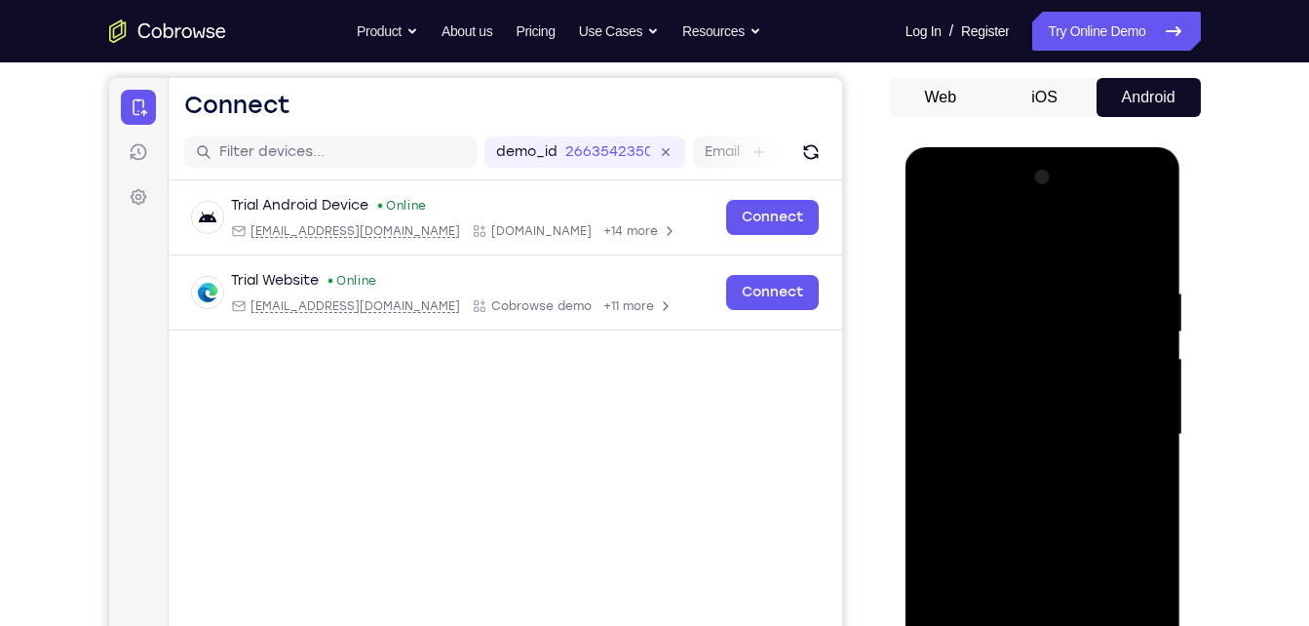
click at [964, 245] on div at bounding box center [1043, 435] width 246 height 546
click at [1127, 430] on div at bounding box center [1043, 435] width 246 height 546
click at [1023, 468] on div at bounding box center [1043, 435] width 246 height 546
click at [1016, 408] on div at bounding box center [1043, 435] width 246 height 546
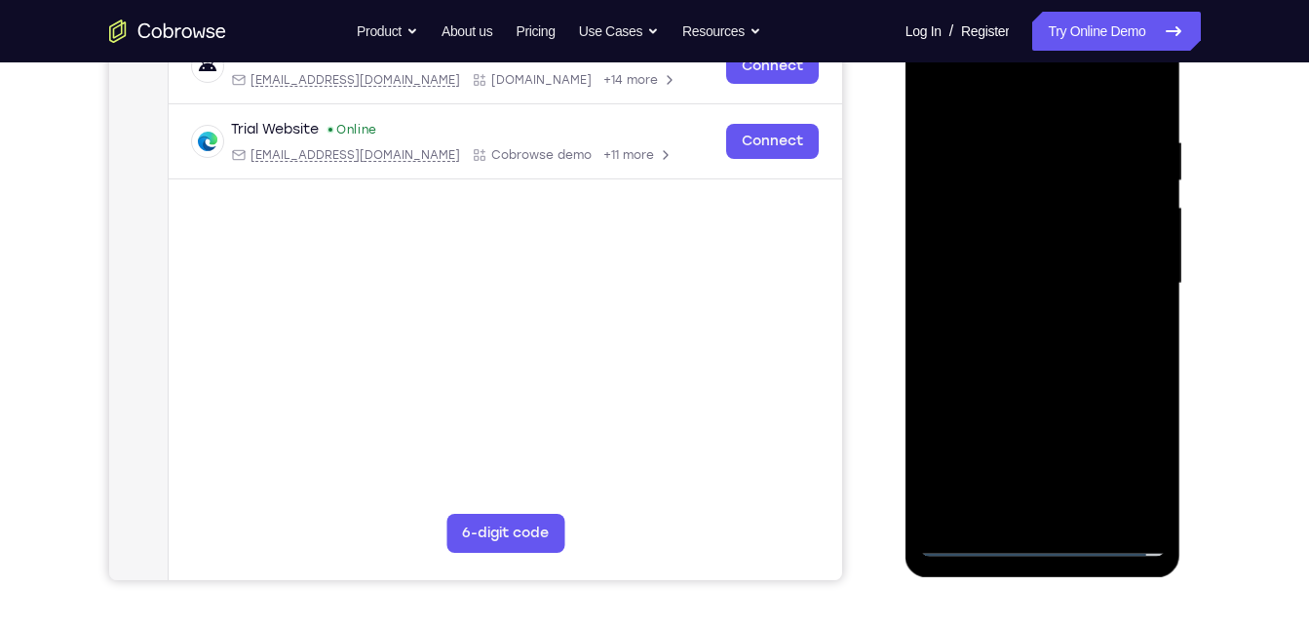
scroll to position [329, 0]
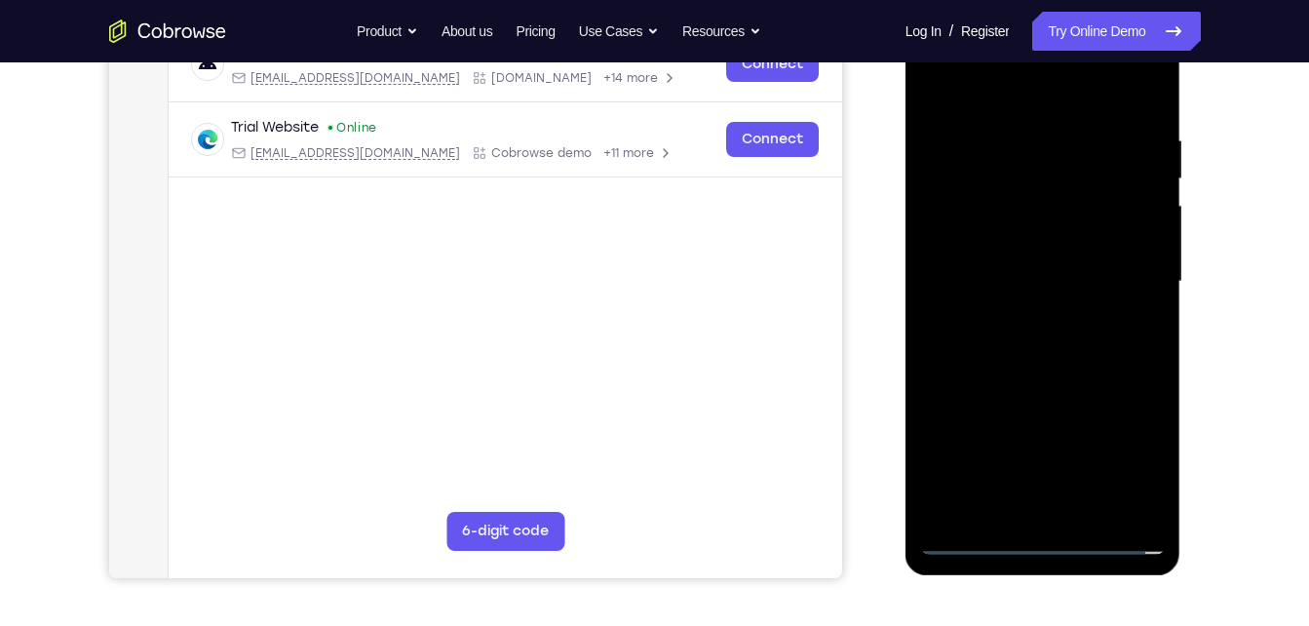
click at [1136, 475] on div at bounding box center [1043, 282] width 246 height 546
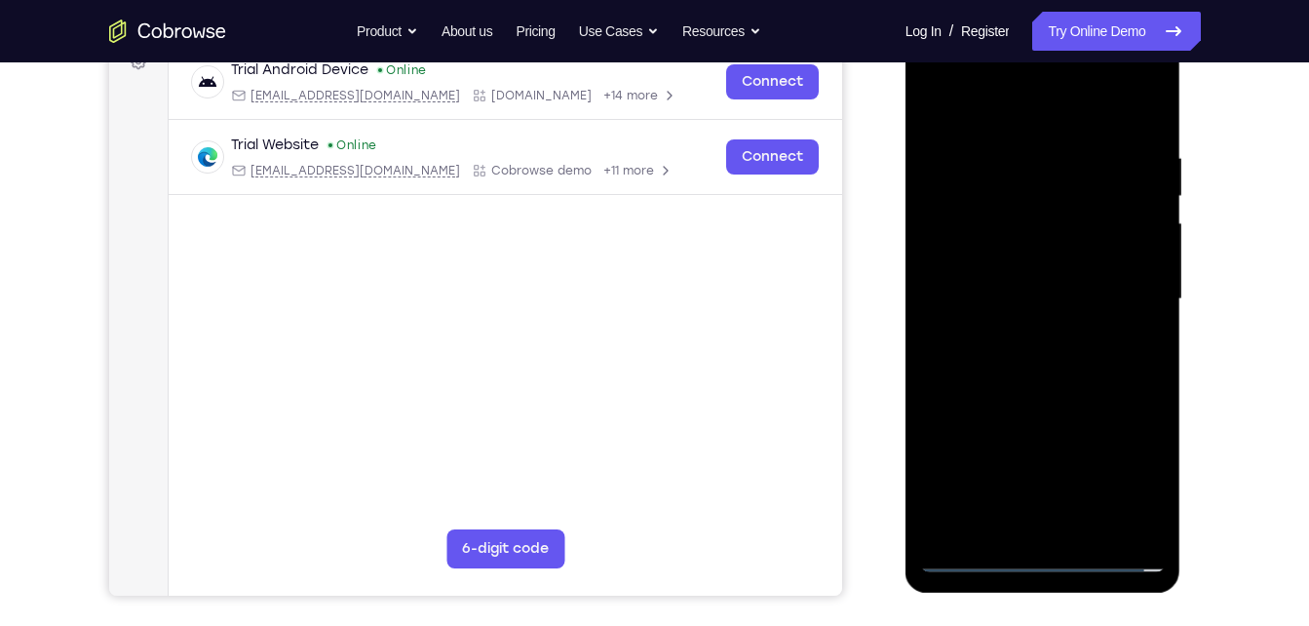
scroll to position [310, 0]
click at [1042, 278] on div at bounding box center [1043, 300] width 246 height 546
click at [1015, 284] on div at bounding box center [1043, 300] width 246 height 546
click at [975, 224] on div at bounding box center [1043, 300] width 246 height 546
click at [973, 224] on div at bounding box center [1043, 300] width 246 height 546
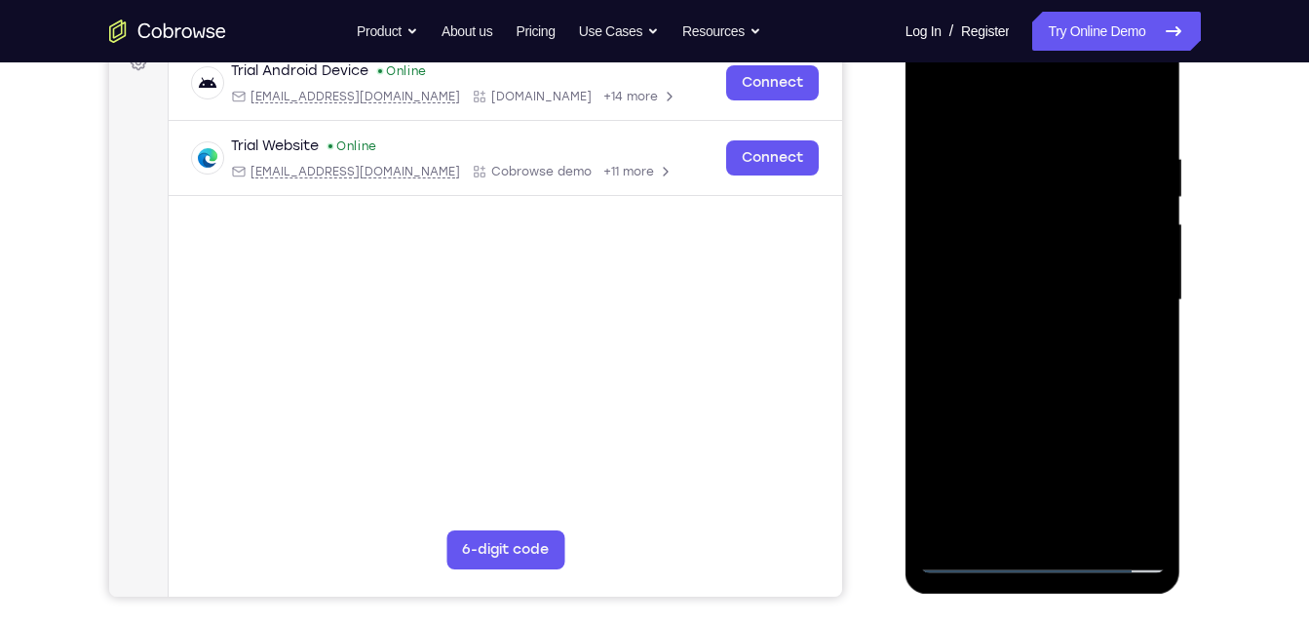
click at [973, 224] on div at bounding box center [1043, 300] width 246 height 546
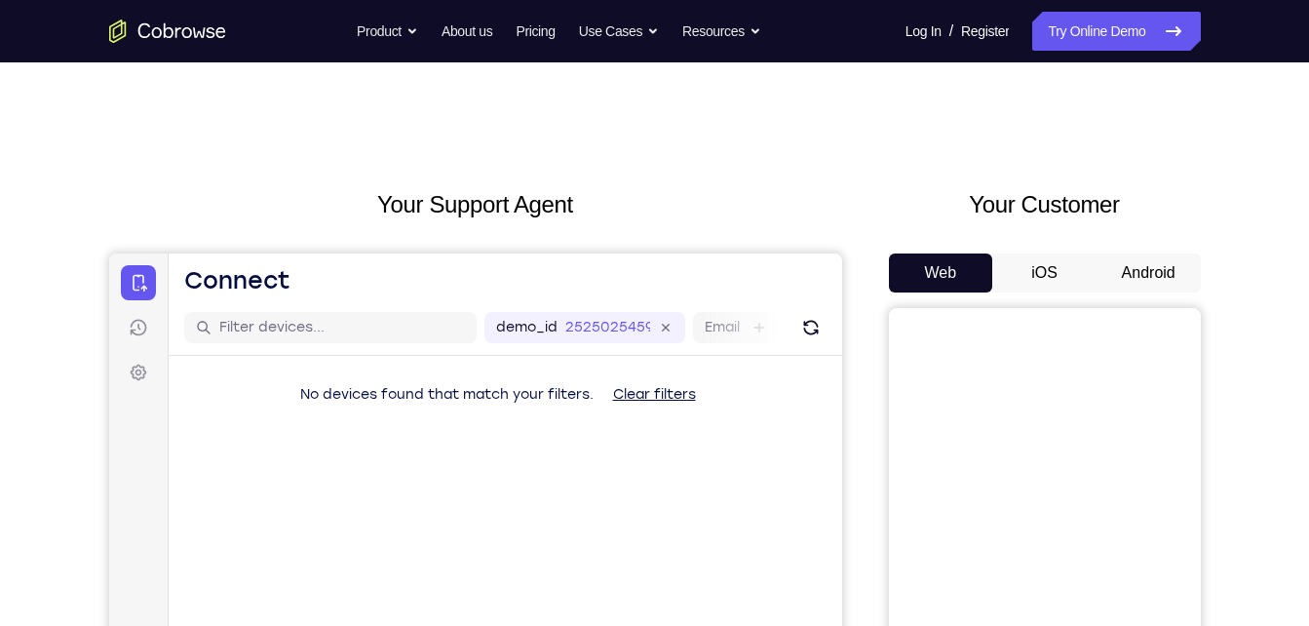
click at [1143, 278] on button "Android" at bounding box center [1149, 272] width 104 height 39
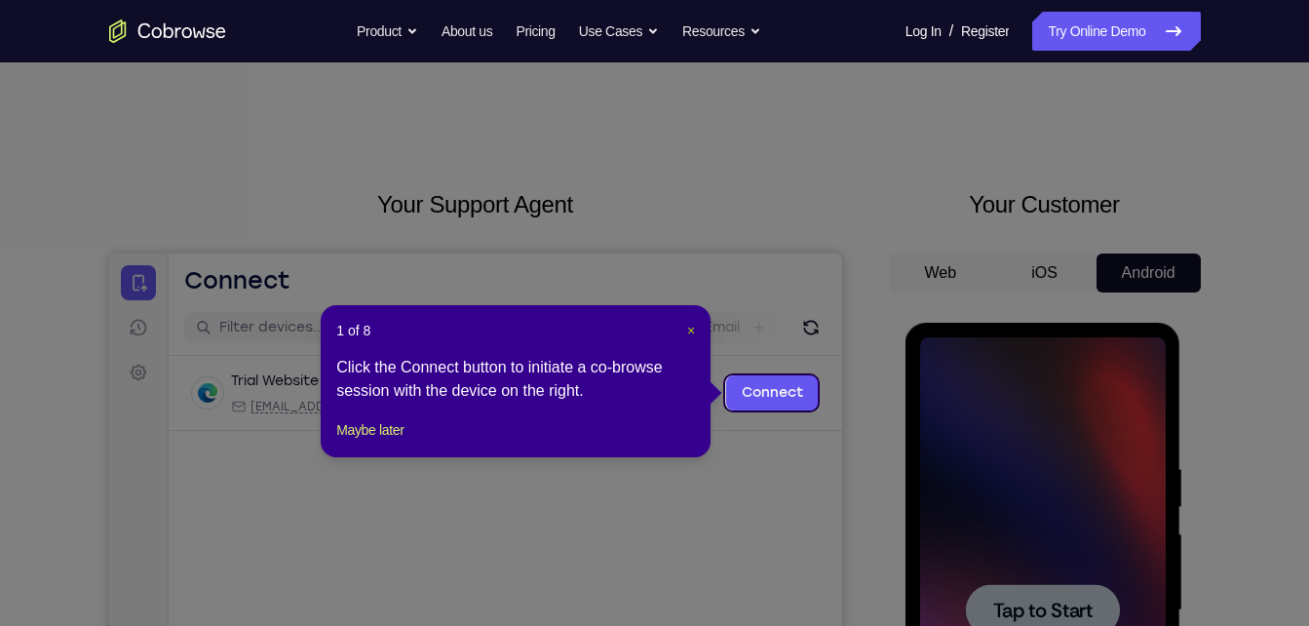
click at [693, 334] on span "×" at bounding box center [691, 331] width 8 height 16
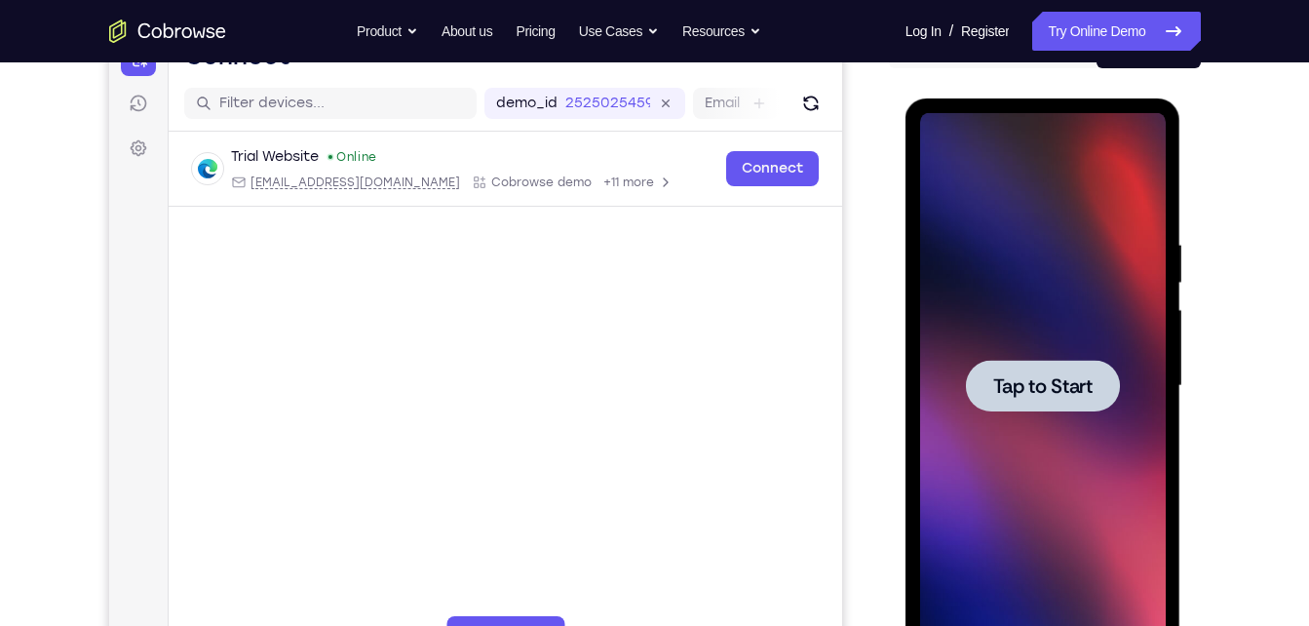
scroll to position [226, 0]
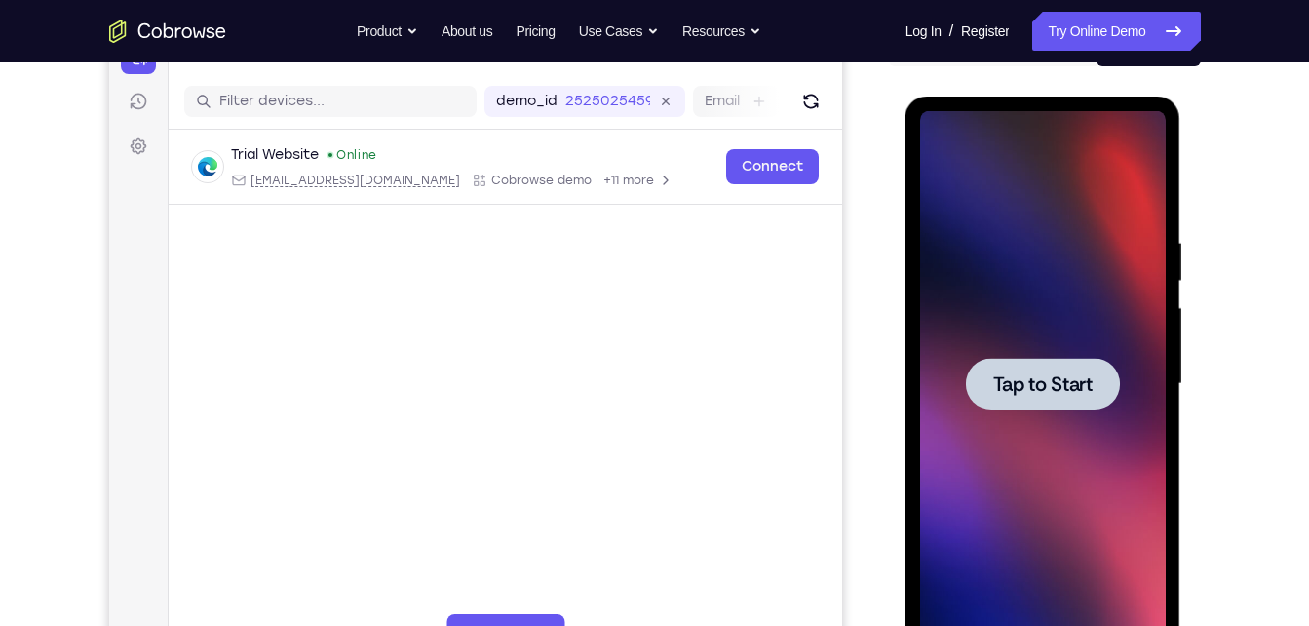
click at [1064, 427] on div at bounding box center [1043, 384] width 246 height 546
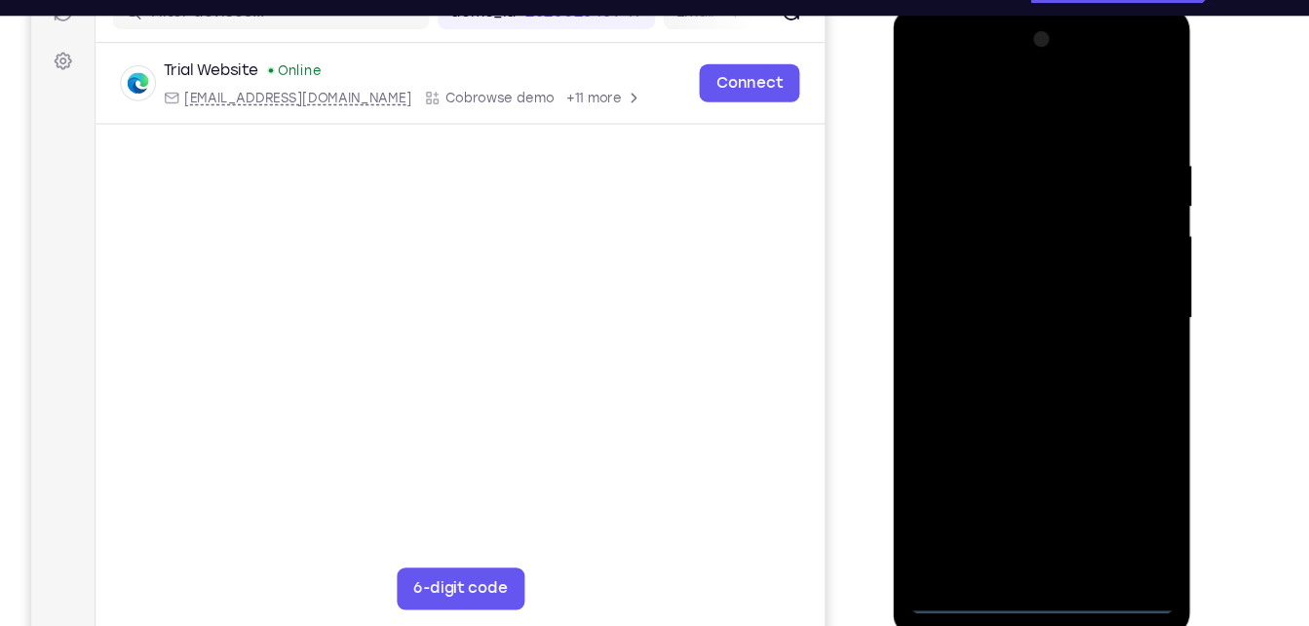
scroll to position [425, 0]
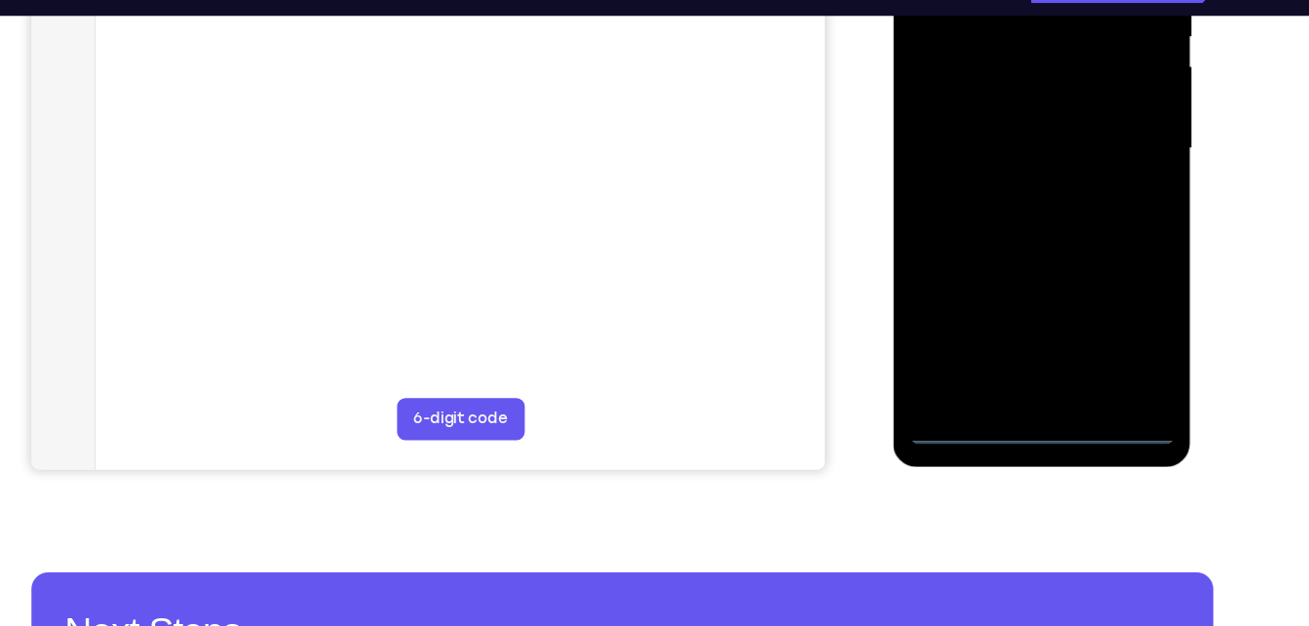
click at [1023, 391] on div at bounding box center [1032, 126] width 246 height 546
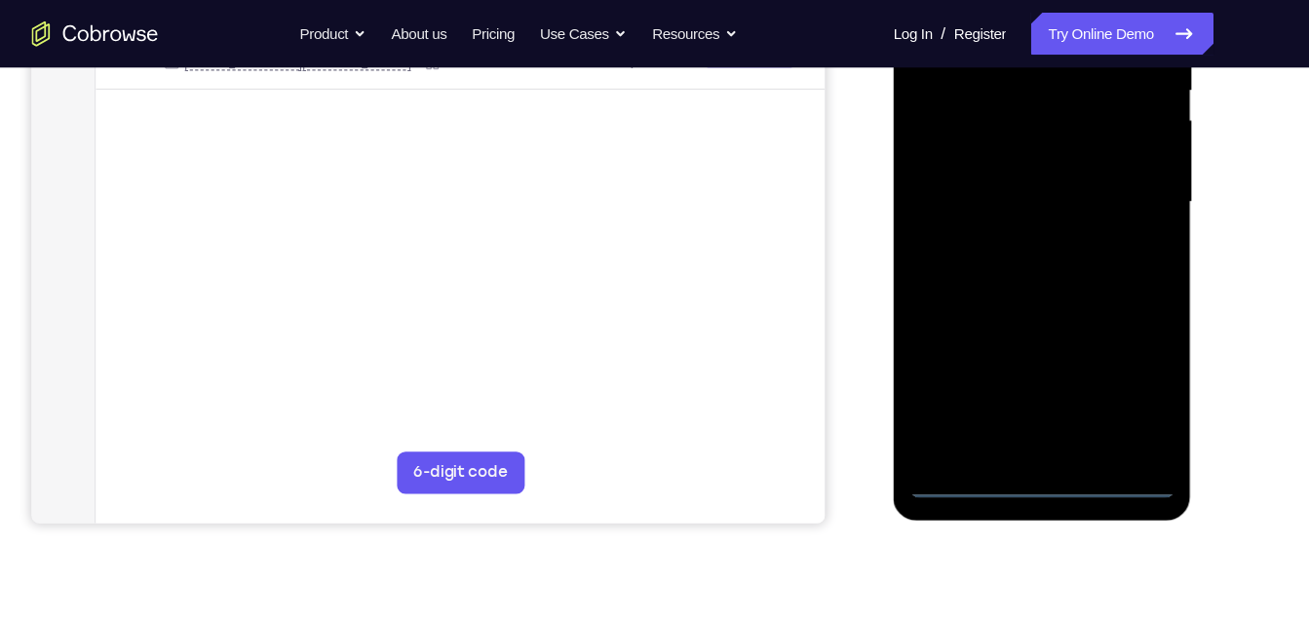
scroll to position [422, 0]
click at [1110, 350] on div at bounding box center [1032, 180] width 246 height 546
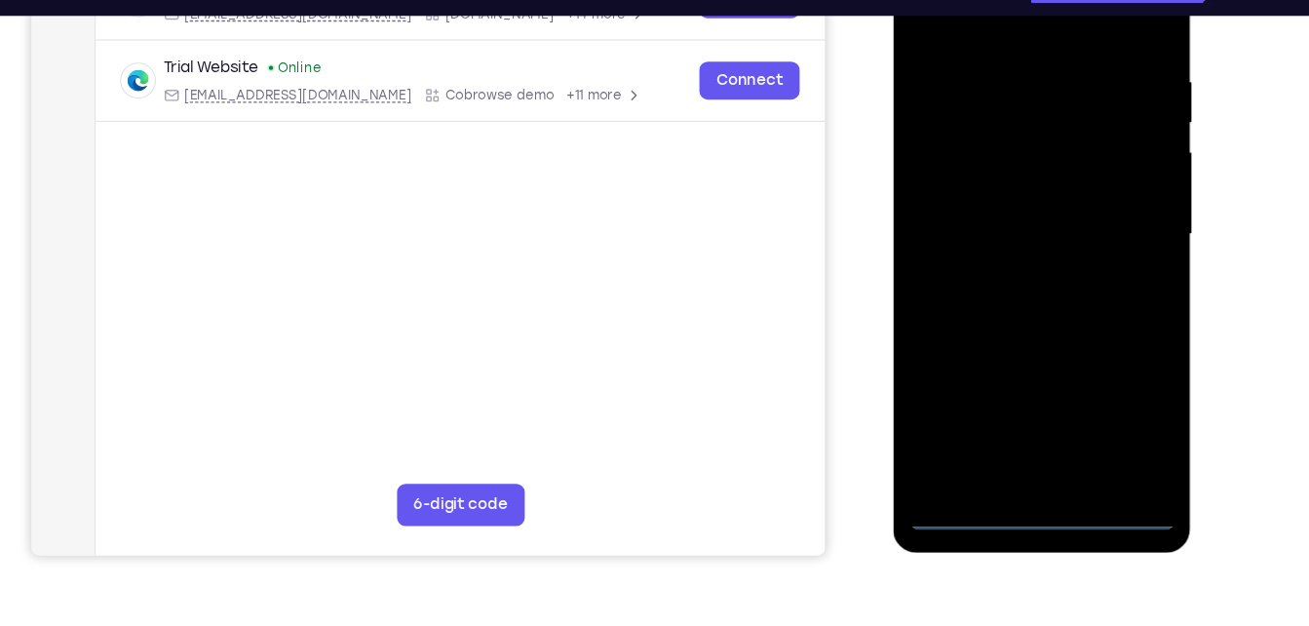
scroll to position [347, 0]
click at [1117, 384] on div at bounding box center [1032, 210] width 246 height 546
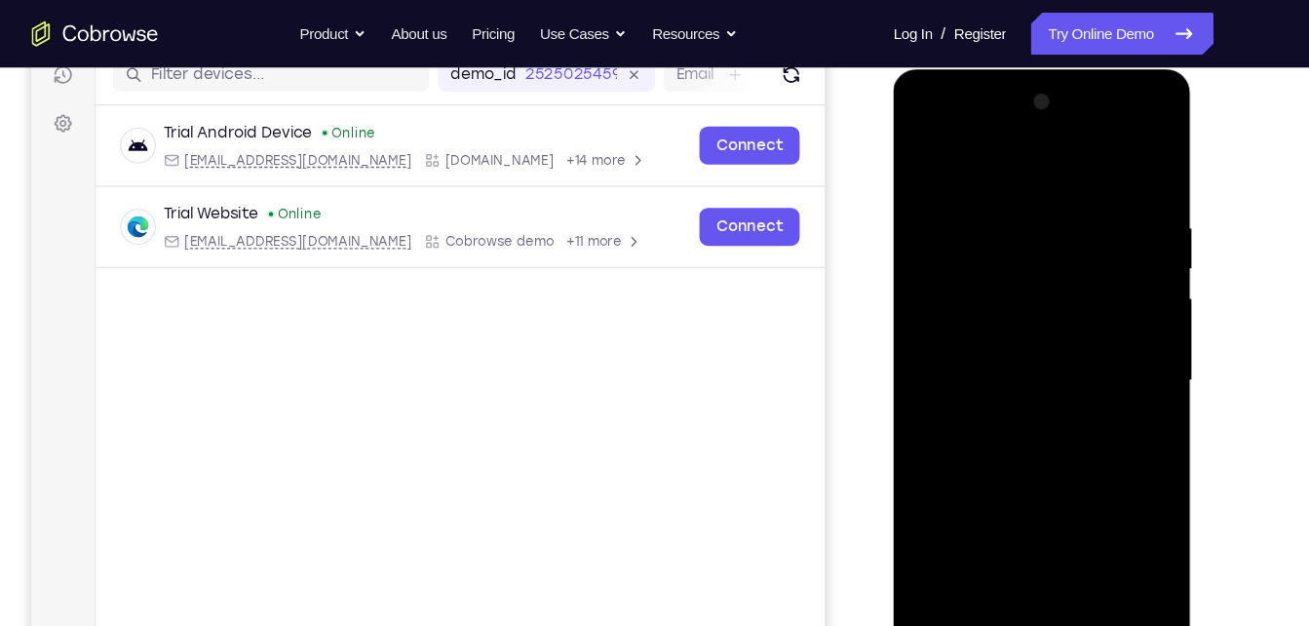
click at [959, 161] on div at bounding box center [1032, 357] width 246 height 546
click at [1100, 373] on div at bounding box center [1032, 357] width 246 height 546
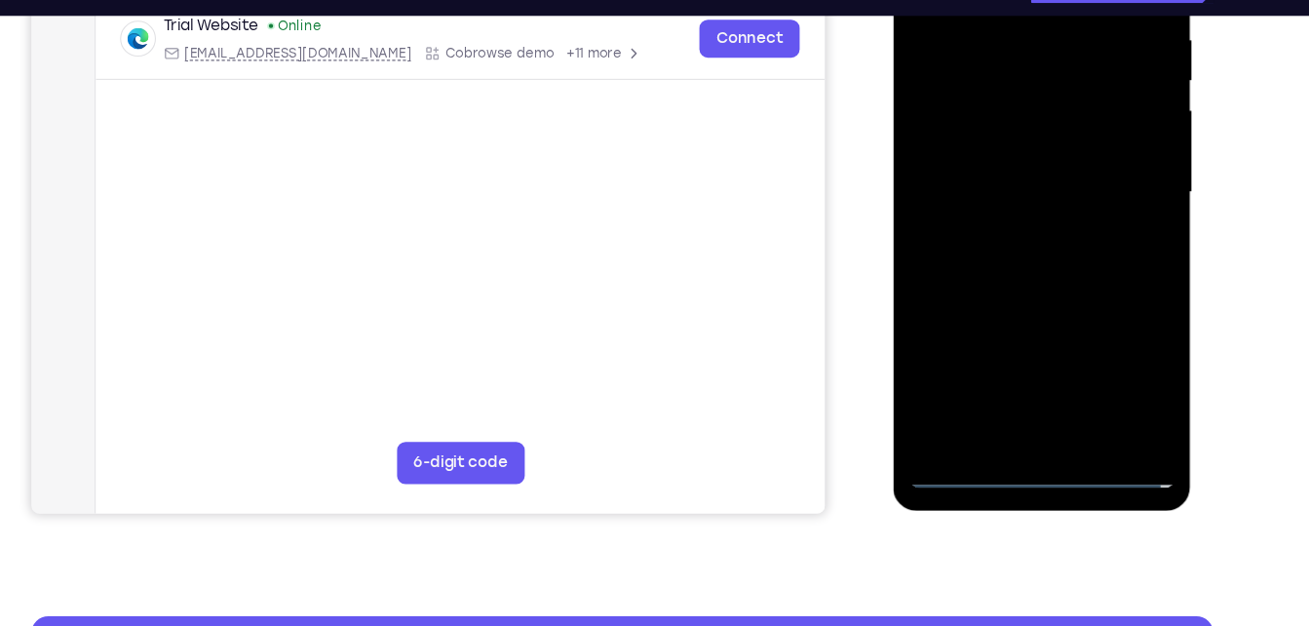
click at [1054, 377] on div at bounding box center [1032, 170] width 246 height 546
click at [1054, 396] on div at bounding box center [1032, 170] width 246 height 546
click at [1105, 150] on div at bounding box center [1032, 170] width 246 height 546
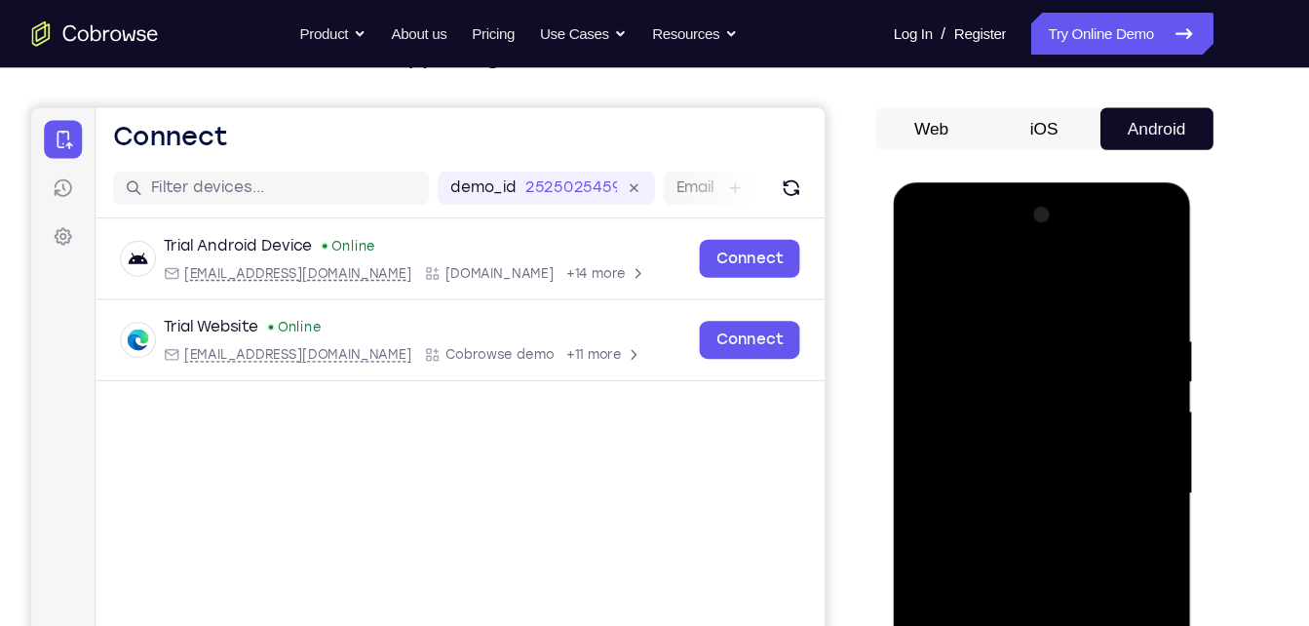
scroll to position [153, 0]
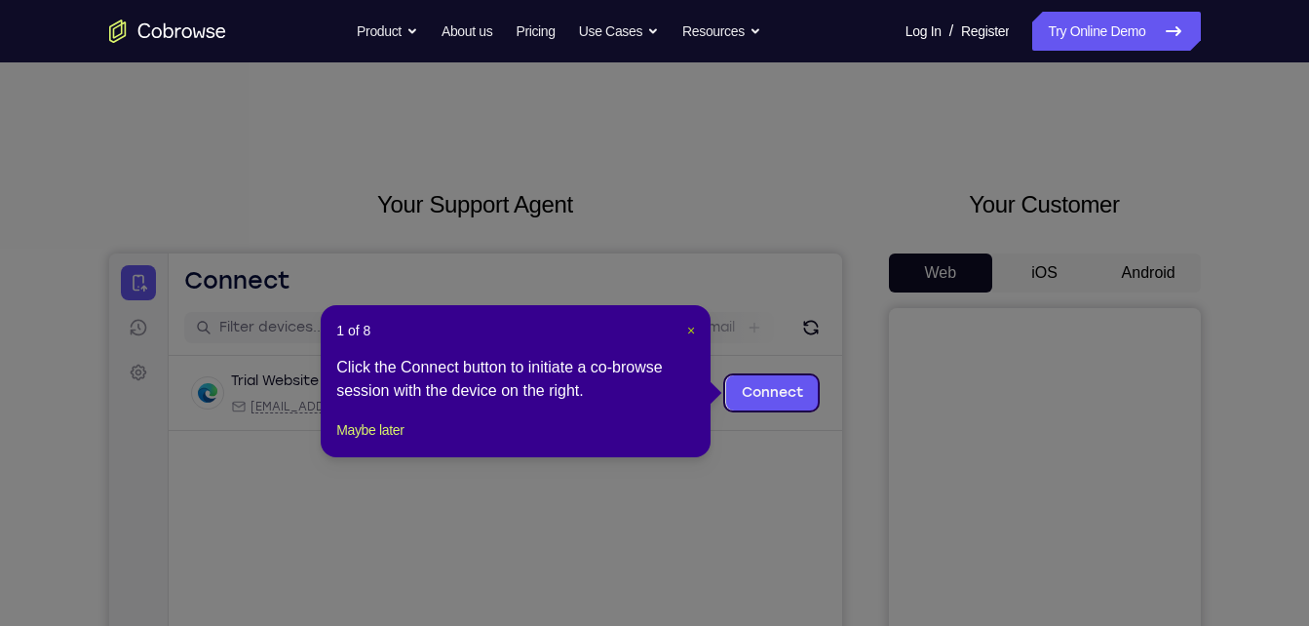
click at [690, 328] on span "×" at bounding box center [691, 331] width 8 height 16
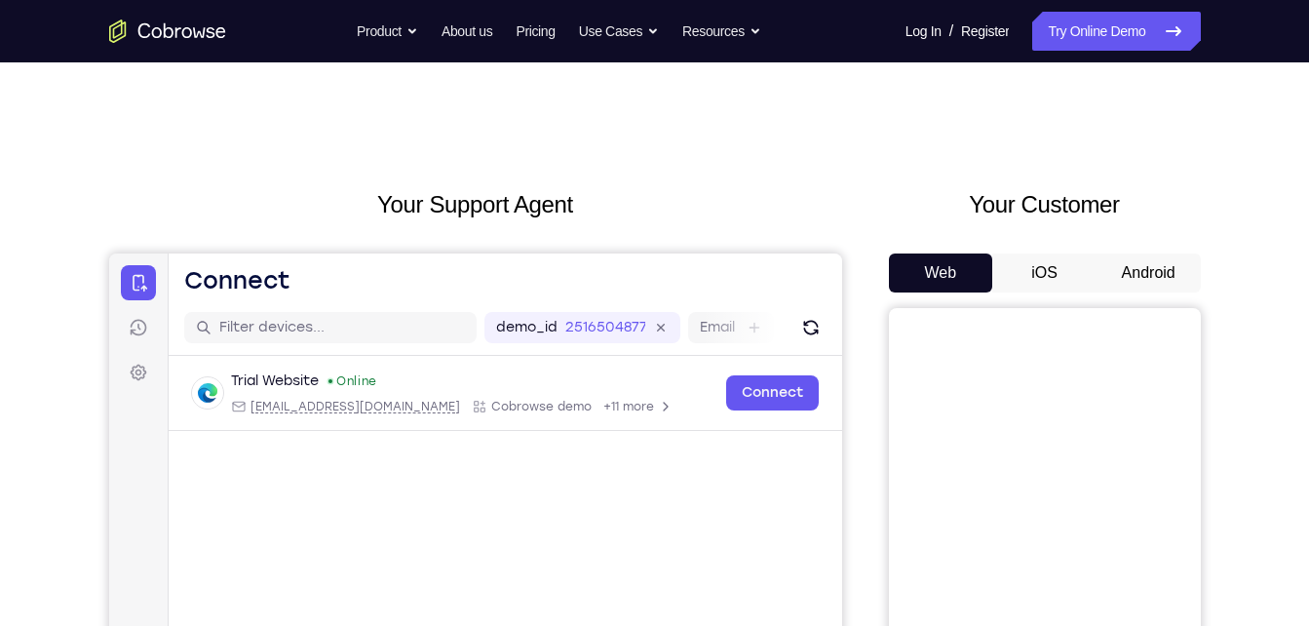
click at [1147, 256] on button "Android" at bounding box center [1149, 272] width 104 height 39
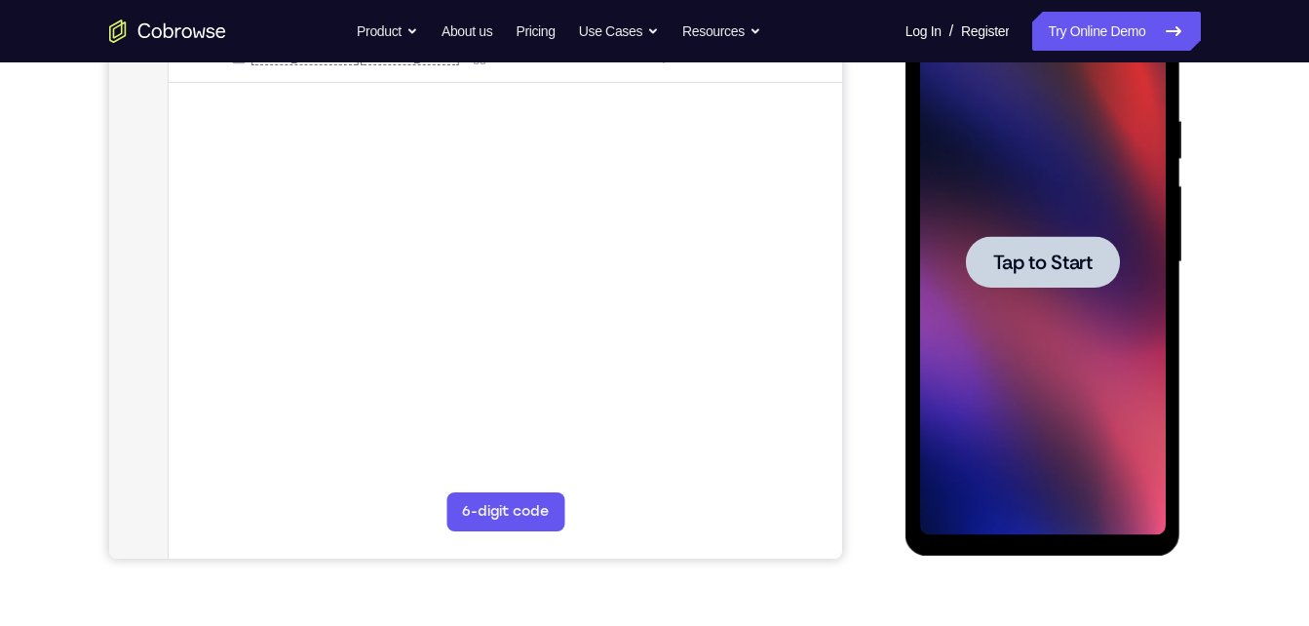
click at [959, 235] on div at bounding box center [1043, 262] width 246 height 546
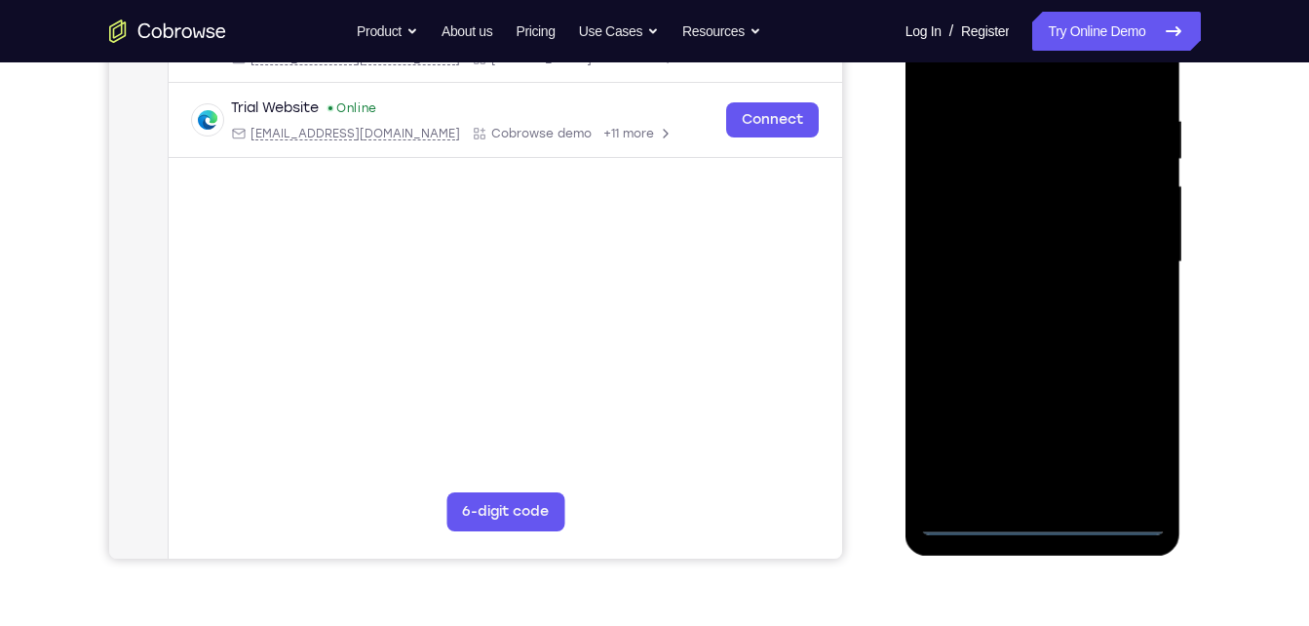
click at [1038, 524] on div at bounding box center [1043, 262] width 246 height 546
click at [1118, 432] on div at bounding box center [1043, 262] width 246 height 546
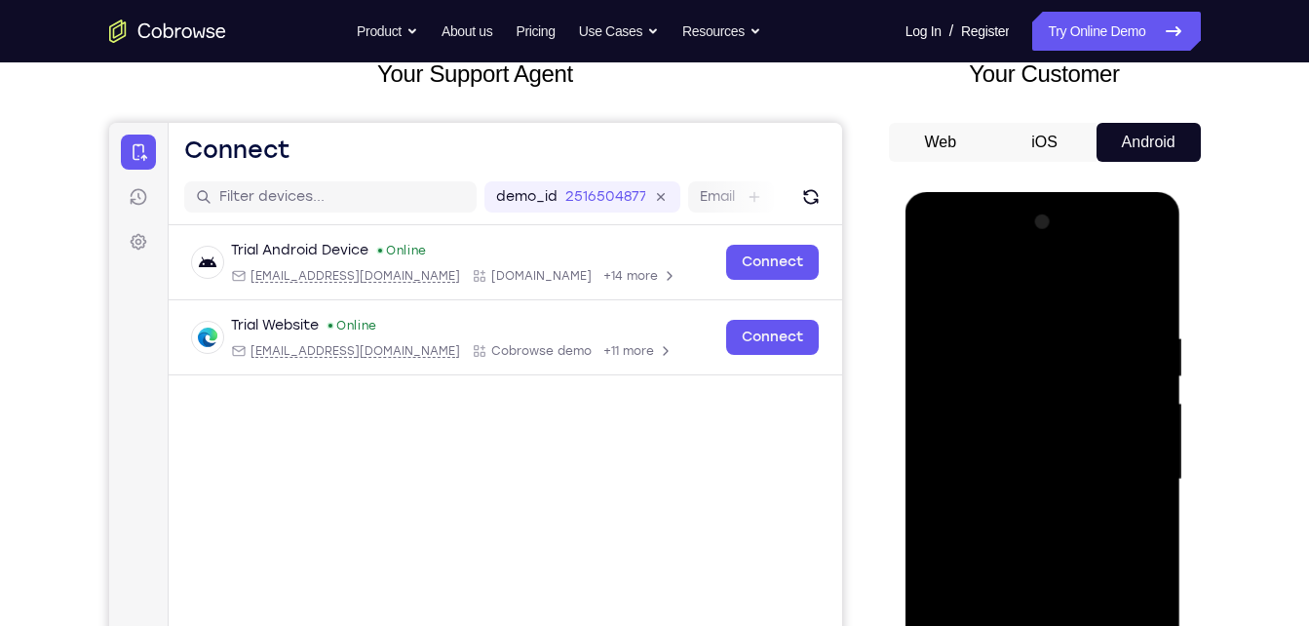
scroll to position [130, 0]
click at [965, 282] on div at bounding box center [1043, 481] width 246 height 546
click at [1063, 378] on div at bounding box center [1043, 481] width 246 height 546
